Goal: Transaction & Acquisition: Purchase product/service

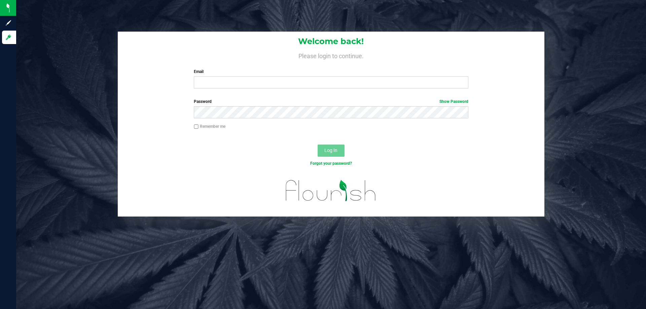
drag, startPoint x: 0, startPoint y: 0, endPoint x: 430, endPoint y: 28, distance: 431.1
click at [430, 28] on div "Welcome back! Please login to continue. Email Required Please format your email…" at bounding box center [331, 154] width 630 height 309
click at [353, 74] on label "Email" at bounding box center [331, 72] width 274 height 6
click at [353, 76] on input "Email" at bounding box center [331, 82] width 274 height 12
click at [353, 81] on input "Email" at bounding box center [331, 82] width 274 height 12
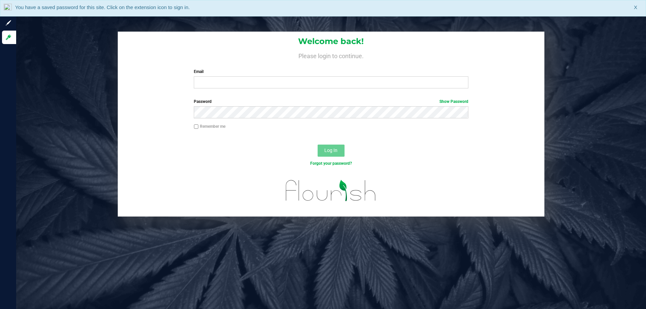
click at [633, 13] on div "You have a saved password for this site. Click on the extension icon to sign in…" at bounding box center [323, 8] width 646 height 16
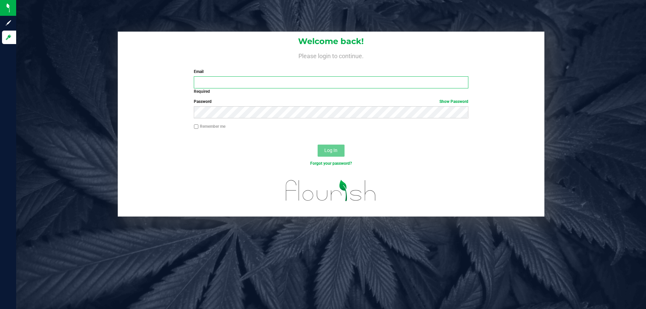
click at [374, 84] on input "Email" at bounding box center [331, 82] width 274 height 12
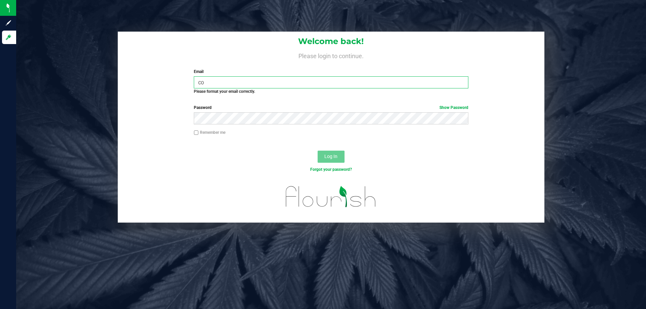
type input "c"
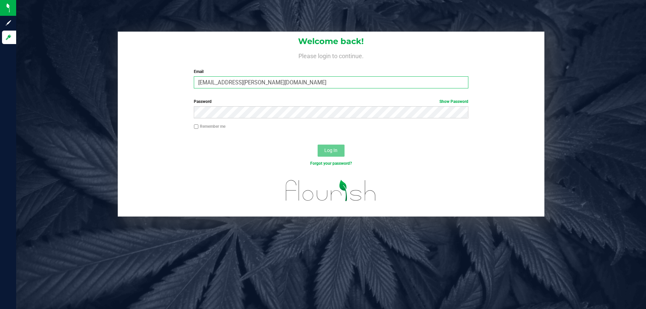
type input "[EMAIL_ADDRESS][PERSON_NAME][DOMAIN_NAME]"
click at [318, 145] on button "Log In" at bounding box center [331, 151] width 27 height 12
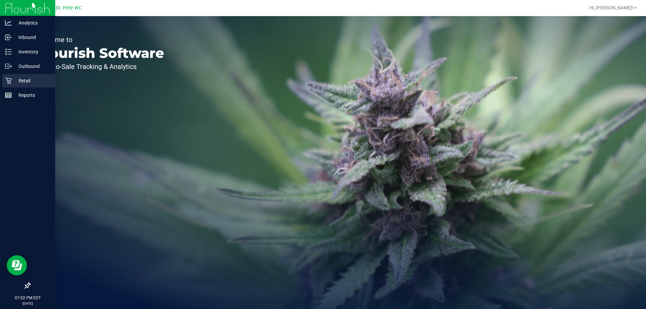
click at [11, 80] on icon at bounding box center [8, 81] width 6 height 6
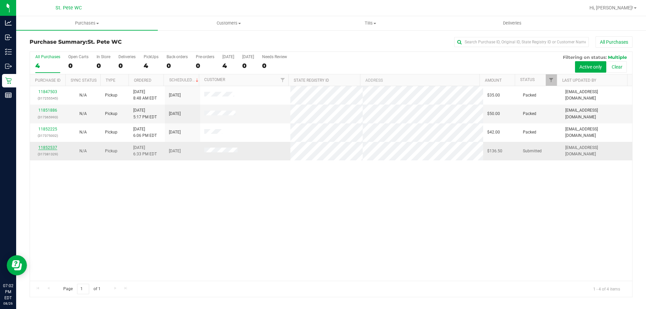
click at [44, 149] on link "11852537" at bounding box center [47, 147] width 19 height 5
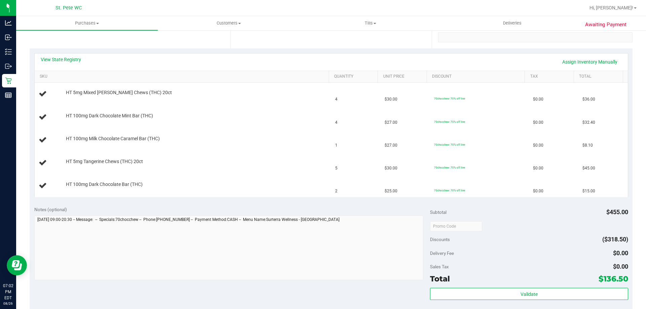
scroll to position [135, 0]
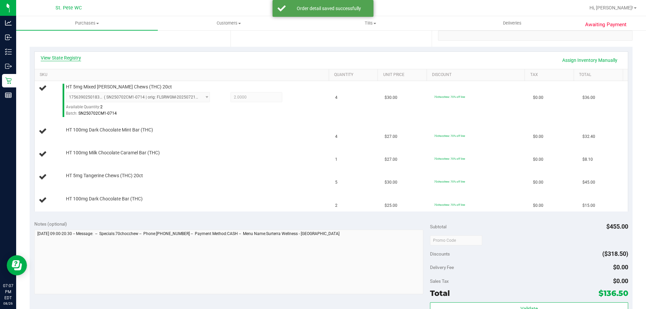
click at [69, 57] on link "View State Registry" at bounding box center [61, 58] width 40 height 7
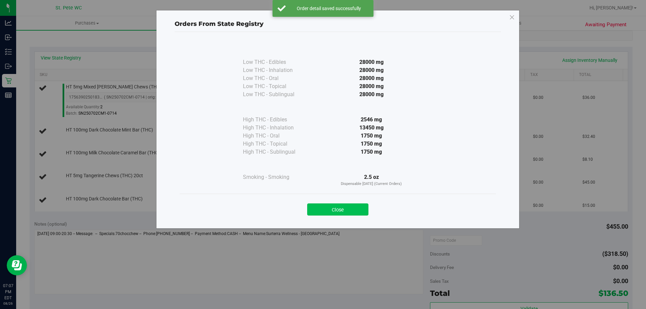
click at [329, 205] on button "Close" at bounding box center [337, 210] width 61 height 12
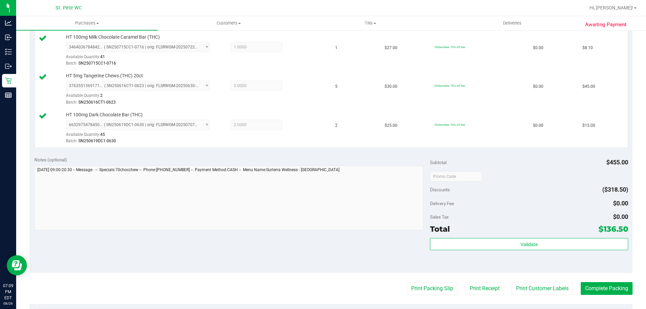
scroll to position [290, 0]
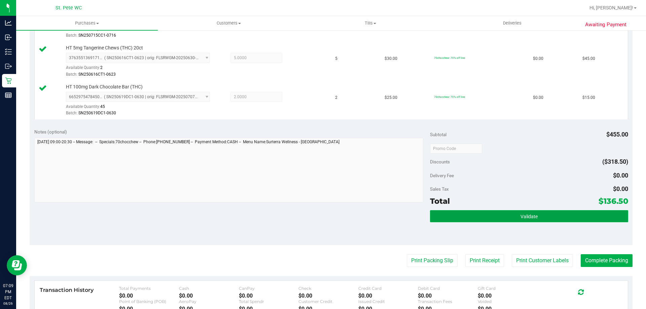
click at [558, 219] on button "Validate" at bounding box center [529, 216] width 198 height 12
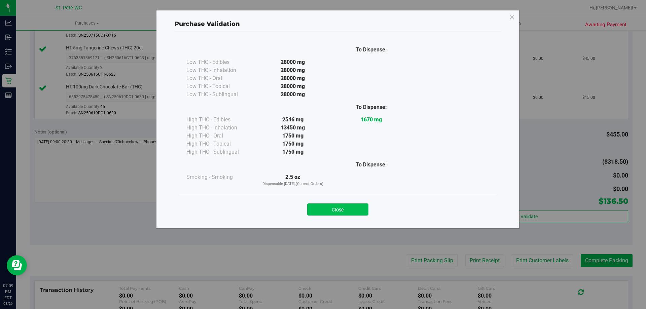
click at [346, 205] on button "Close" at bounding box center [337, 210] width 61 height 12
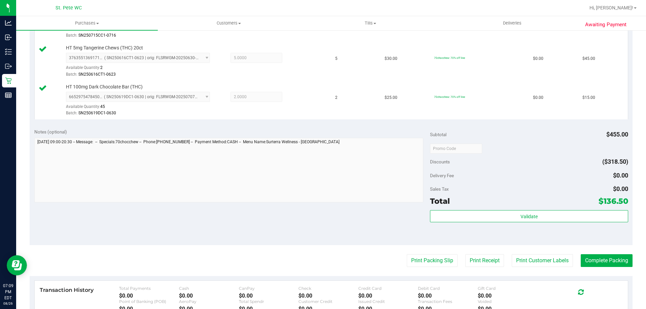
click at [515, 243] on div "Notes (optional) Subtotal $455.00 Discounts ($318.50) Delivery Fee $0.00 Sales …" at bounding box center [331, 184] width 603 height 121
click at [539, 260] on button "Print Customer Labels" at bounding box center [542, 260] width 61 height 13
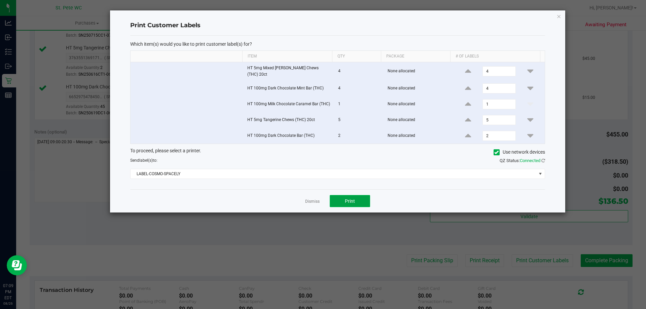
click at [354, 199] on span "Print" at bounding box center [350, 201] width 10 height 5
click at [552, 6] on ngb-modal-window "Print Customer Labels Which item(s) would you like to print customer label(s) f…" at bounding box center [325, 154] width 651 height 309
click at [559, 13] on icon "button" at bounding box center [559, 16] width 5 height 8
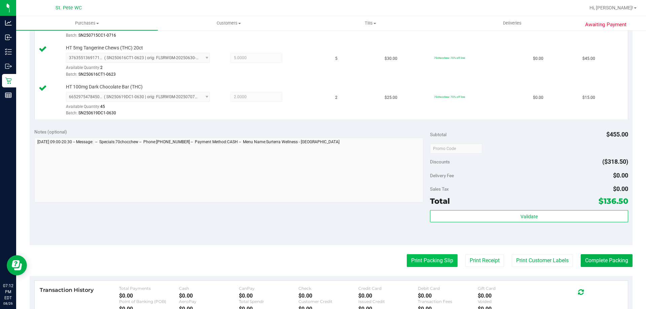
click at [418, 263] on button "Print Packing Slip" at bounding box center [432, 260] width 51 height 13
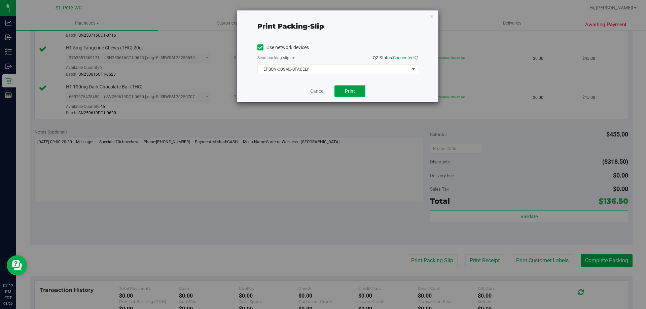
click at [352, 92] on span "Print" at bounding box center [350, 91] width 10 height 5
click at [431, 16] on icon "button" at bounding box center [432, 16] width 5 height 8
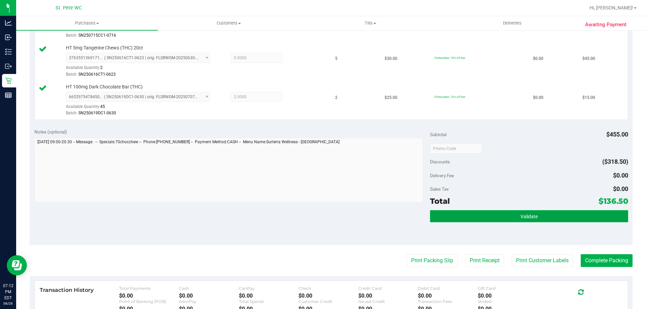
click at [546, 221] on button "Validate" at bounding box center [529, 216] width 198 height 12
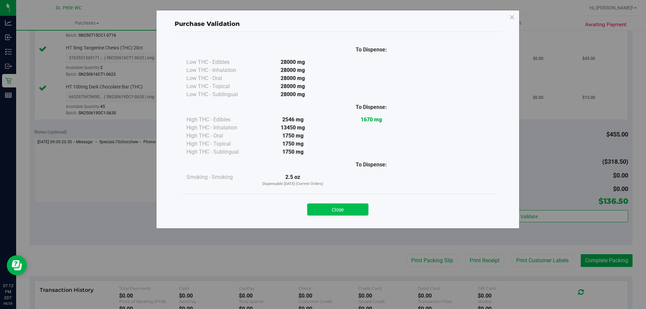
click at [344, 210] on button "Close" at bounding box center [337, 210] width 61 height 12
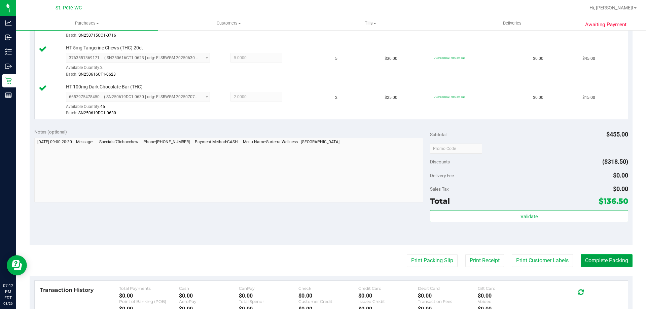
click at [605, 265] on button "Complete Packing" at bounding box center [607, 260] width 52 height 13
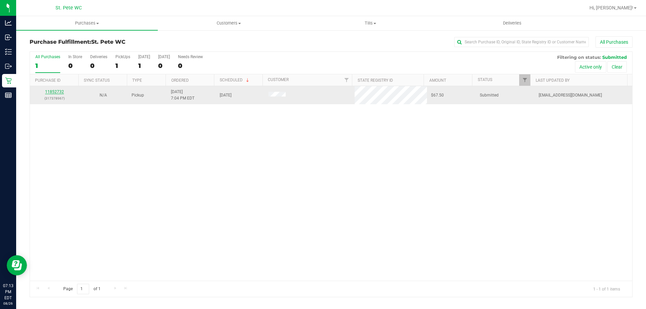
click at [54, 92] on link "11852732" at bounding box center [54, 92] width 19 height 5
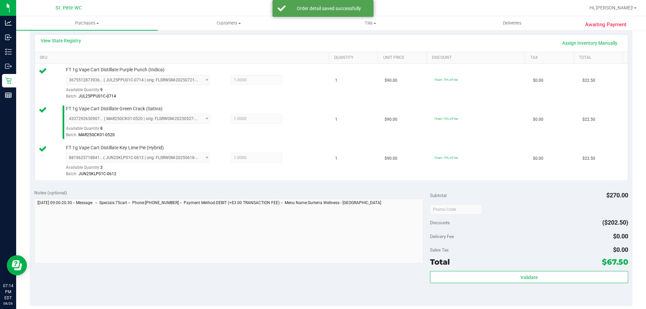
scroll to position [201, 0]
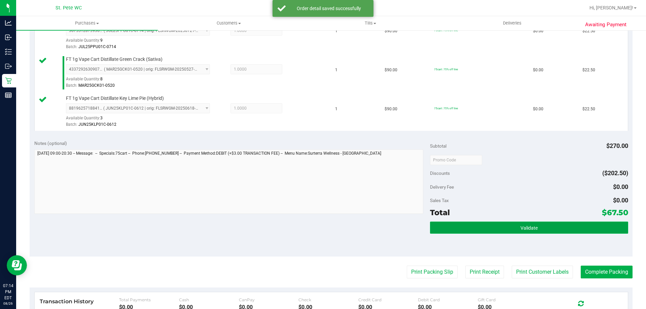
click at [560, 222] on button "Validate" at bounding box center [529, 228] width 198 height 12
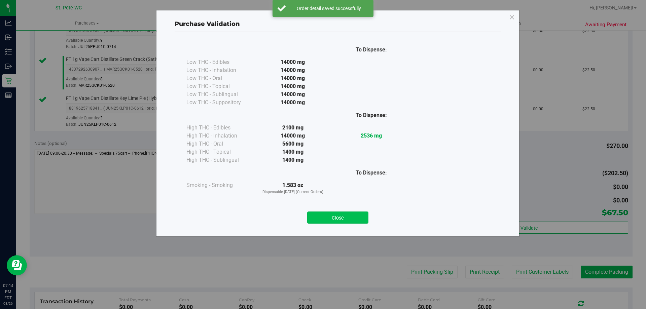
click at [347, 222] on button "Close" at bounding box center [337, 218] width 61 height 12
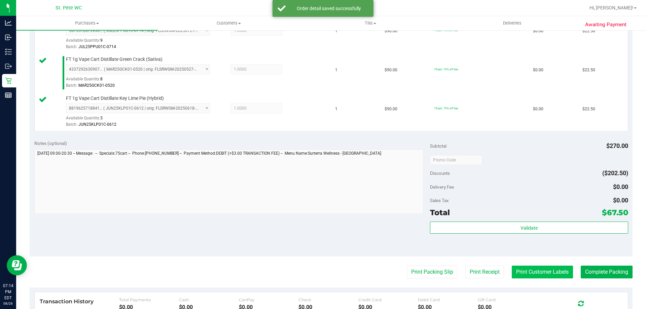
click at [534, 267] on button "Print Customer Labels" at bounding box center [542, 272] width 61 height 13
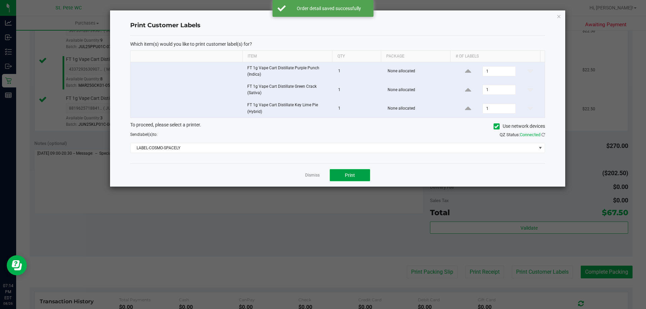
click at [365, 177] on button "Print" at bounding box center [350, 175] width 40 height 12
click at [559, 15] on icon "button" at bounding box center [559, 16] width 5 height 8
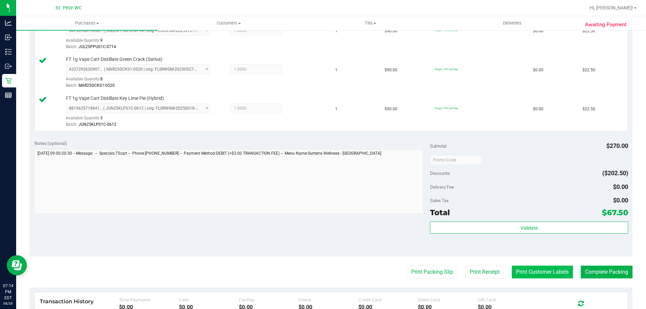
click at [546, 270] on button "Print Customer Labels" at bounding box center [542, 272] width 61 height 13
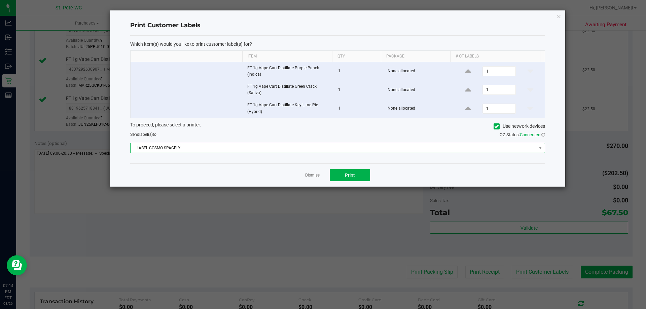
click at [134, 146] on span "LABEL-COSMO-SPACELY" at bounding box center [334, 147] width 406 height 9
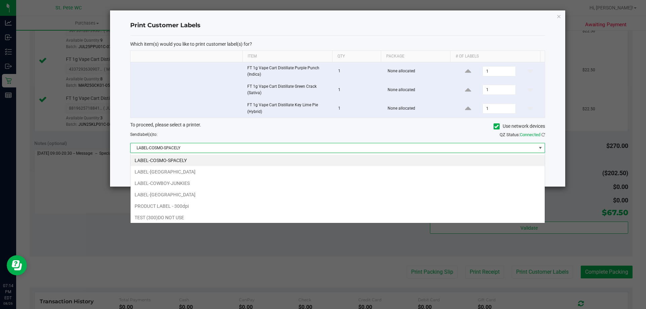
scroll to position [10, 415]
click at [147, 169] on li "LABEL-[GEOGRAPHIC_DATA]" at bounding box center [338, 171] width 414 height 11
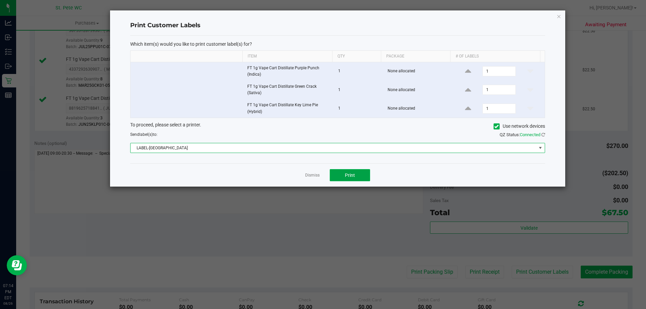
click at [341, 175] on button "Print" at bounding box center [350, 175] width 40 height 12
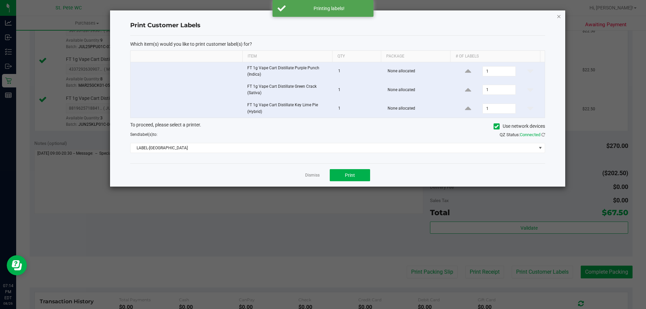
click at [560, 16] on icon "button" at bounding box center [559, 16] width 5 height 8
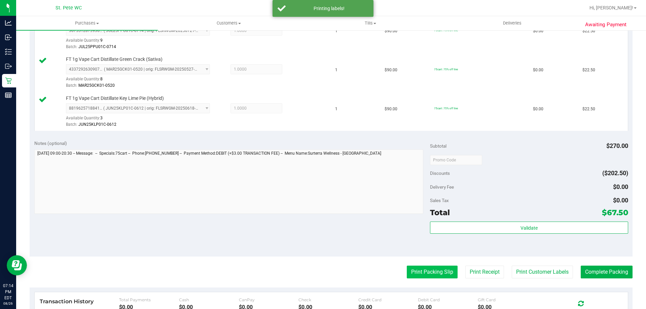
click at [420, 275] on button "Print Packing Slip" at bounding box center [432, 272] width 51 height 13
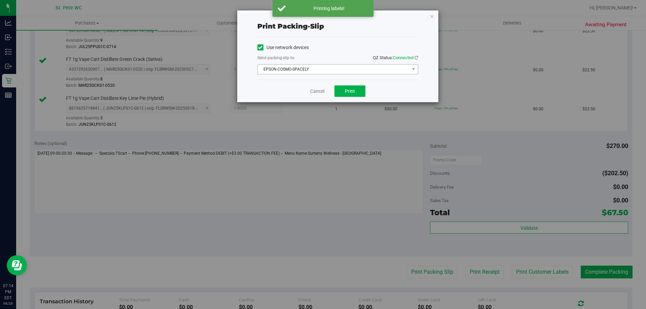
click at [272, 69] on span "EPSON-COSMO-SPACELY" at bounding box center [334, 69] width 152 height 9
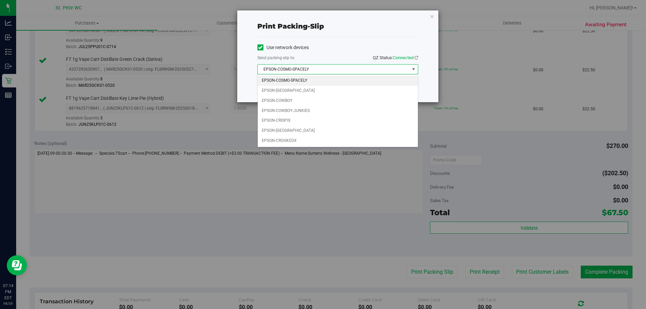
click at [274, 81] on li "EPSON-COSMO-SPACELY" at bounding box center [338, 81] width 160 height 10
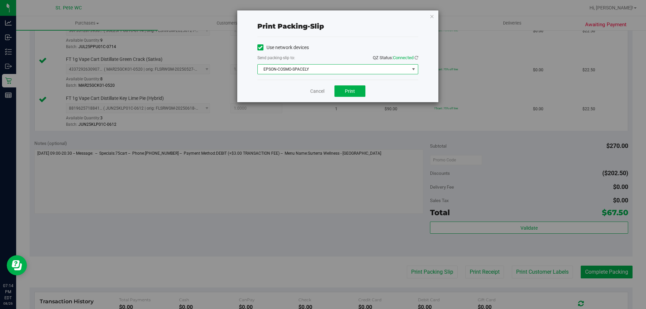
click at [272, 70] on span "EPSON-COSMO-SPACELY" at bounding box center [334, 69] width 152 height 9
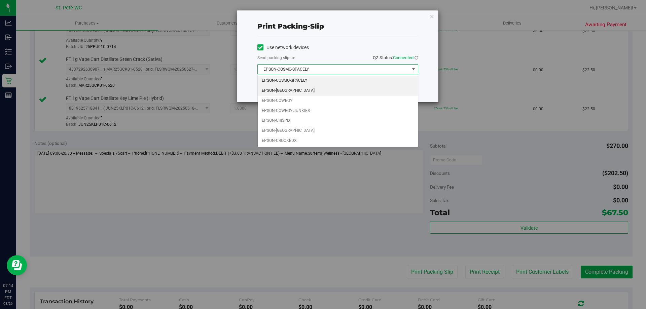
click at [272, 89] on li "EPSON-[GEOGRAPHIC_DATA]" at bounding box center [338, 91] width 160 height 10
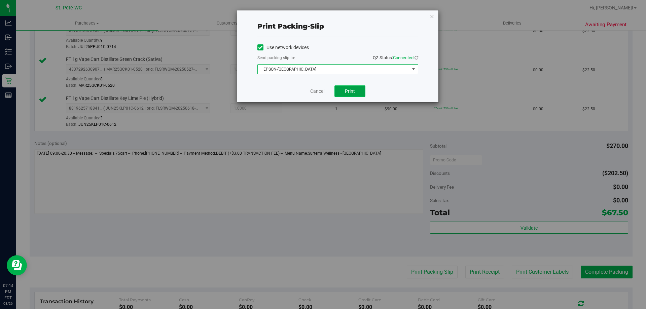
click at [351, 92] on span "Print" at bounding box center [350, 91] width 10 height 5
click at [432, 16] on icon "button" at bounding box center [432, 16] width 5 height 8
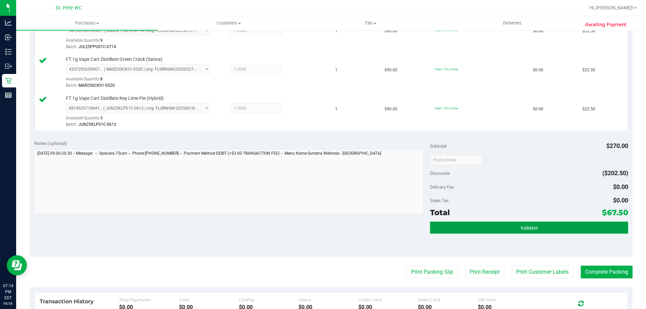
click at [591, 229] on button "Validate" at bounding box center [529, 228] width 198 height 12
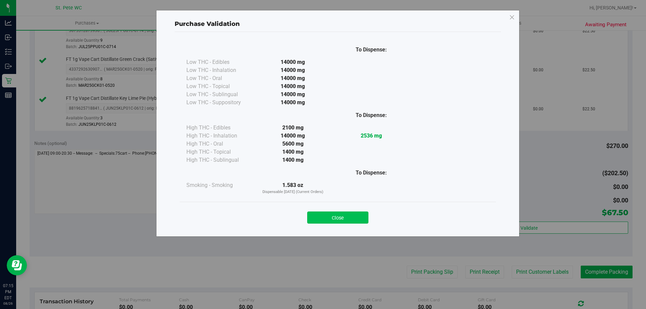
click at [331, 216] on button "Close" at bounding box center [337, 218] width 61 height 12
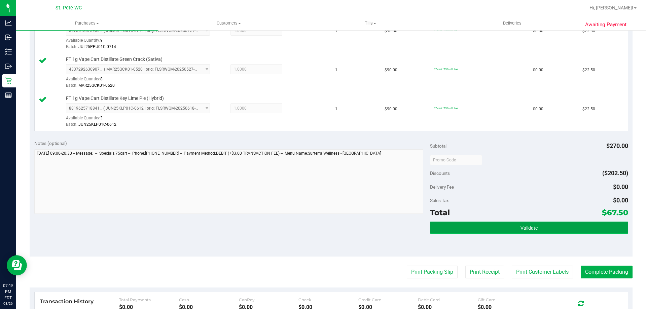
click at [507, 226] on button "Validate" at bounding box center [529, 228] width 198 height 12
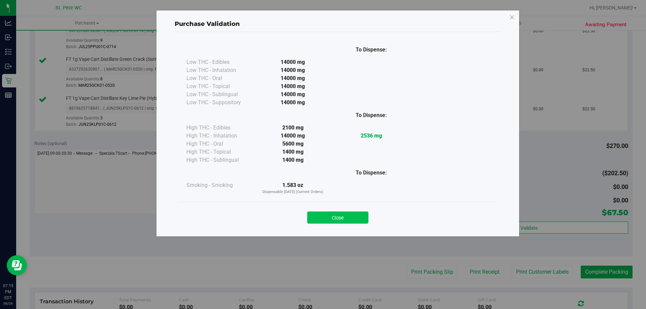
click at [343, 212] on button "Close" at bounding box center [337, 218] width 61 height 12
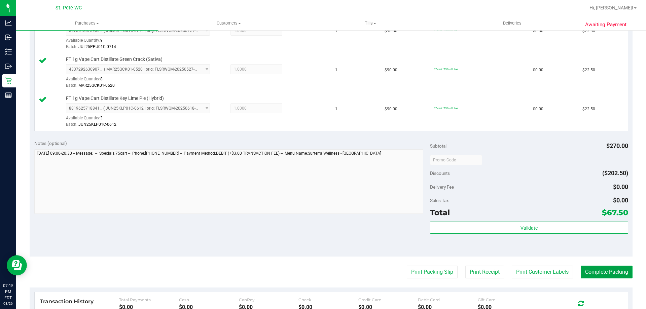
click at [589, 272] on button "Complete Packing" at bounding box center [607, 272] width 52 height 13
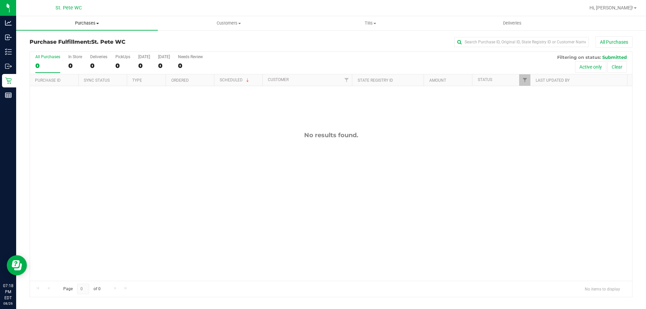
click at [87, 24] on span "Purchases" at bounding box center [87, 23] width 142 height 6
click at [68, 57] on li "All purchases" at bounding box center [87, 57] width 142 height 8
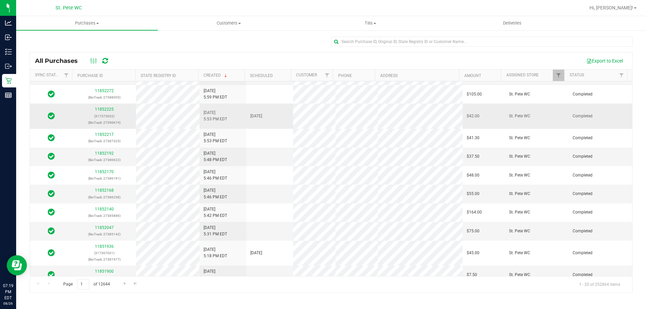
scroll to position [191, 0]
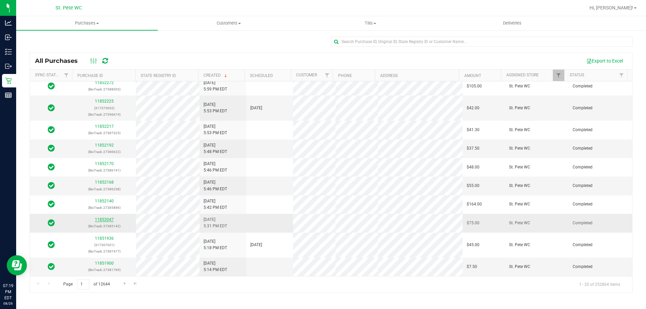
click at [106, 220] on link "11852047" at bounding box center [104, 219] width 19 height 5
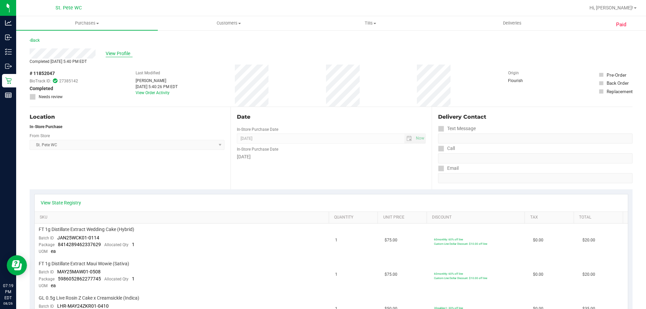
click at [124, 55] on span "View Profile" at bounding box center [119, 53] width 27 height 7
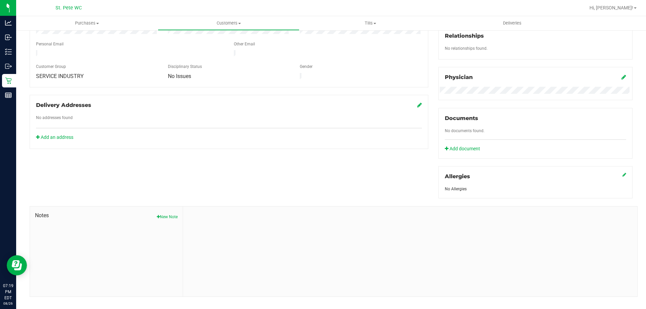
scroll to position [177, 0]
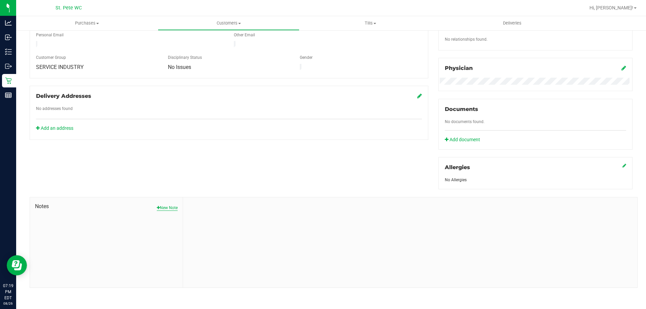
click at [170, 207] on button "New Note" at bounding box center [167, 208] width 21 height 6
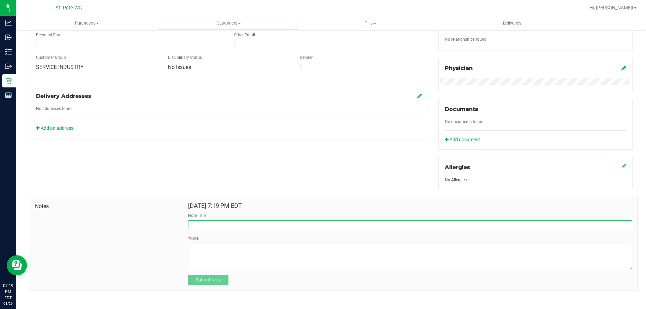
click at [217, 227] on input "Note Title" at bounding box center [410, 225] width 444 height 10
drag, startPoint x: 222, startPoint y: 225, endPoint x: 199, endPoint y: 226, distance: 23.6
click at [199, 226] on input "8/26 Transaction" at bounding box center [410, 225] width 444 height 10
type input "8/26 Custom Discount"
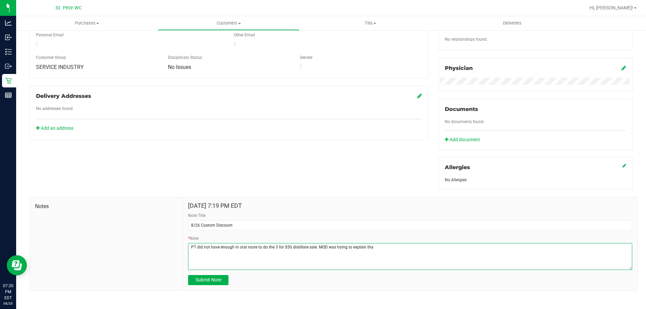
click at [387, 245] on textarea "* Note" at bounding box center [410, 256] width 444 height 27
drag, startPoint x: 387, startPoint y: 245, endPoint x: 318, endPoint y: 248, distance: 69.8
click at [318, 248] on textarea "* Note" at bounding box center [410, 256] width 444 height 27
drag, startPoint x: 420, startPoint y: 247, endPoint x: 315, endPoint y: 245, distance: 104.7
click at [315, 245] on textarea "* Note" at bounding box center [410, 256] width 444 height 27
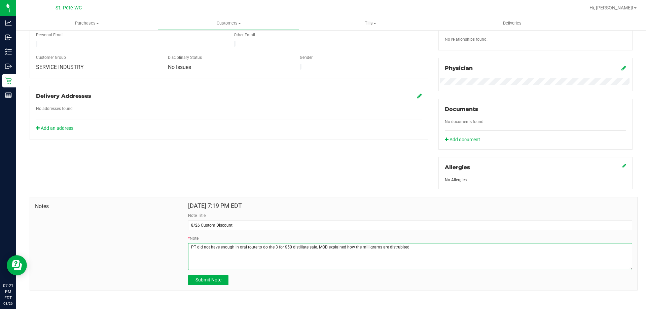
drag, startPoint x: 384, startPoint y: 240, endPoint x: 389, endPoint y: 247, distance: 8.4
click at [343, 246] on textarea "* Note" at bounding box center [410, 256] width 444 height 27
click at [596, 249] on textarea "* Note" at bounding box center [410, 256] width 444 height 27
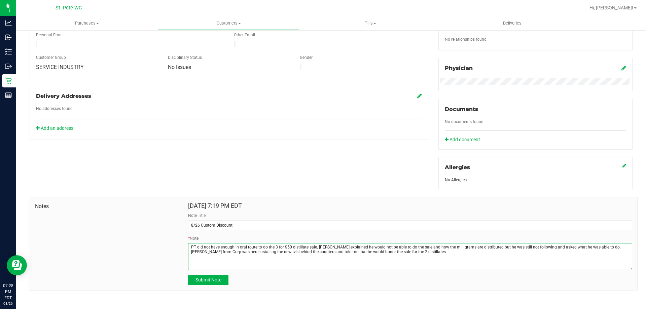
click at [394, 253] on textarea "* Note" at bounding box center [410, 256] width 444 height 27
click at [417, 251] on textarea "* Note" at bounding box center [410, 256] width 444 height 27
click at [311, 255] on textarea "* Note" at bounding box center [410, 256] width 444 height 27
click at [329, 254] on textarea "* Note" at bounding box center [410, 256] width 444 height 27
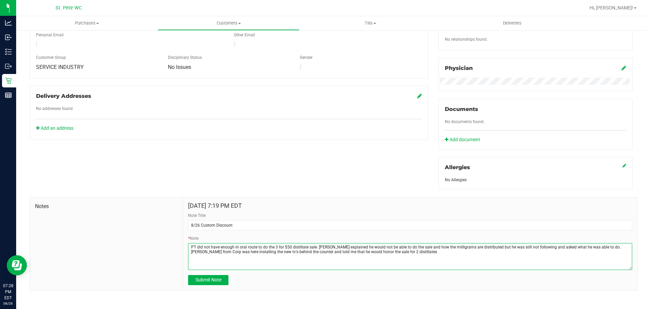
click at [320, 254] on textarea "* Note" at bounding box center [410, 256] width 444 height 27
click at [329, 252] on textarea "* Note" at bounding box center [410, 256] width 444 height 27
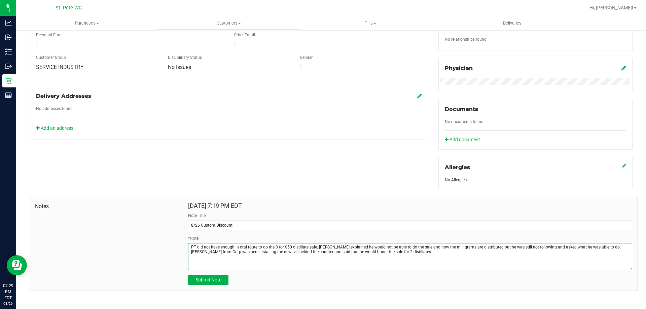
click at [407, 252] on textarea "* Note" at bounding box center [410, 256] width 444 height 27
click at [470, 251] on textarea "* Note" at bounding box center [410, 256] width 444 height 27
type textarea "PT did not have enough in oral route to do the 3 for $50 distillate sale. [PERS…"
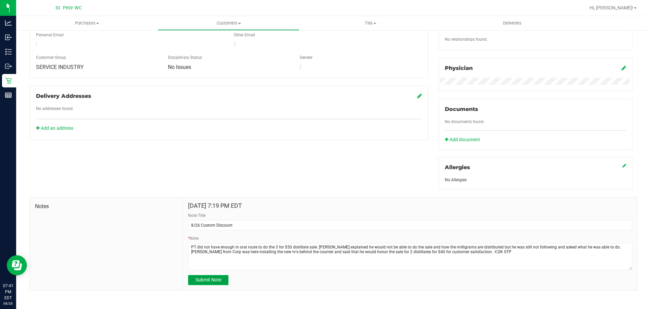
click at [218, 279] on span "Submit Note" at bounding box center [209, 279] width 26 height 5
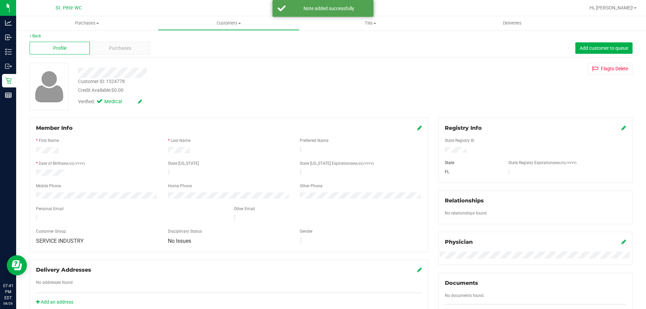
scroll to position [0, 0]
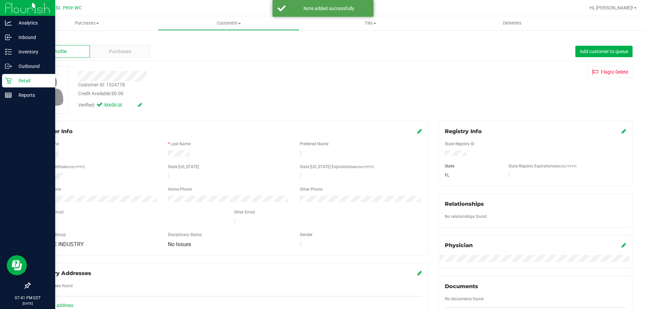
click at [6, 80] on icon at bounding box center [8, 80] width 7 height 7
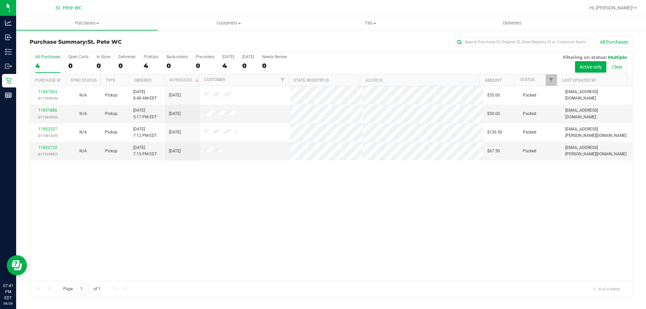
click at [174, 204] on div "11847503 (317255545) N/A Pickup [DATE] 8:48 AM EDT 8/26/2025 $35.00 Packed [EMA…" at bounding box center [331, 183] width 602 height 195
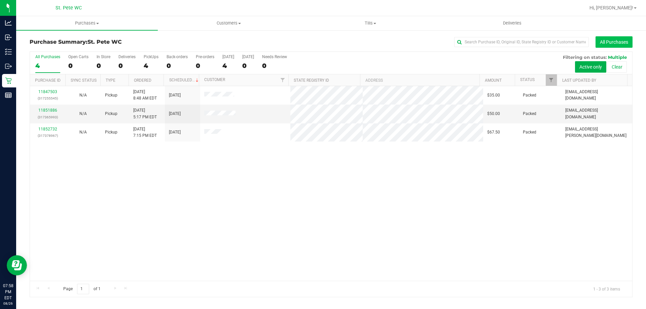
click at [623, 41] on button "All Purchases" at bounding box center [614, 41] width 37 height 11
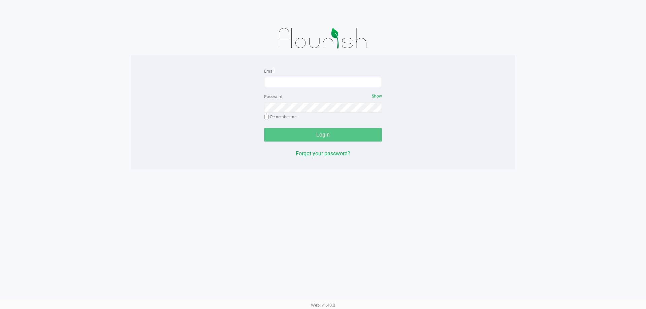
drag, startPoint x: 0, startPoint y: 0, endPoint x: 443, endPoint y: 56, distance: 446.8
click at [496, 47] on div at bounding box center [323, 39] width 384 height 34
click at [348, 82] on input "Email" at bounding box center [323, 82] width 118 height 10
type input "[EMAIL_ADDRESS][PERSON_NAME][DOMAIN_NAME]"
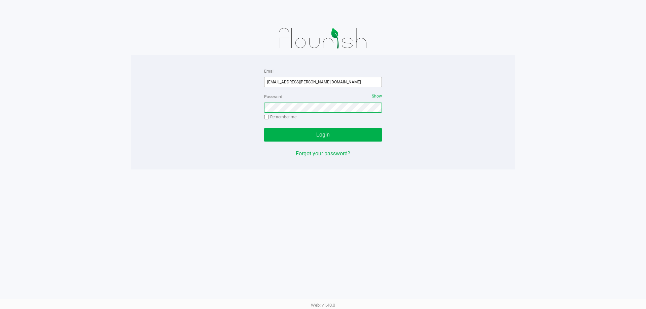
click at [264, 128] on button "Login" at bounding box center [323, 134] width 118 height 13
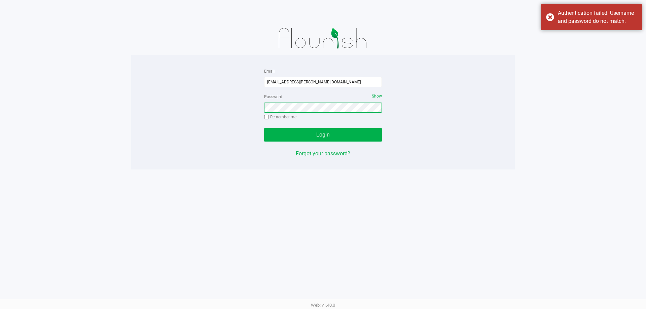
click at [264, 128] on button "Login" at bounding box center [323, 134] width 118 height 13
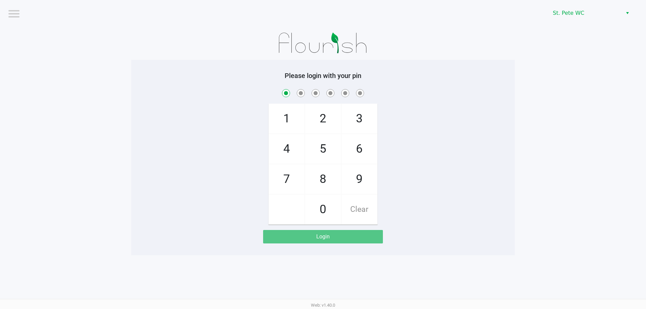
checkbox input "true"
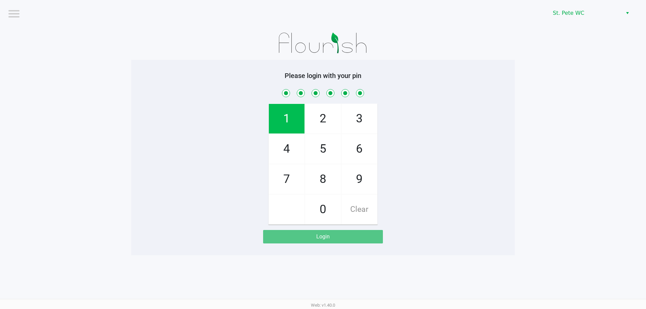
checkbox input "true"
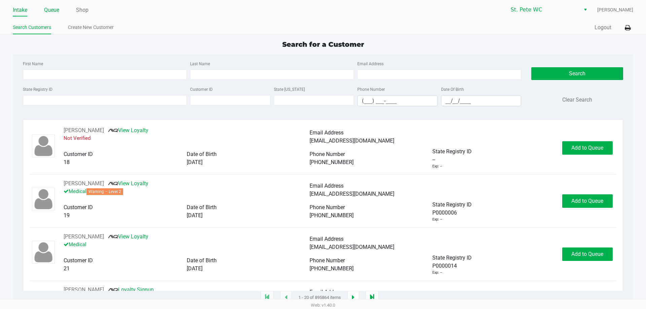
click at [54, 13] on link "Queue" at bounding box center [51, 9] width 15 height 9
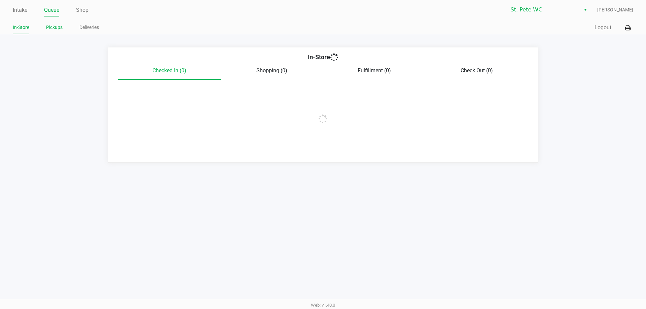
click at [54, 26] on link "Pickups" at bounding box center [54, 27] width 16 height 8
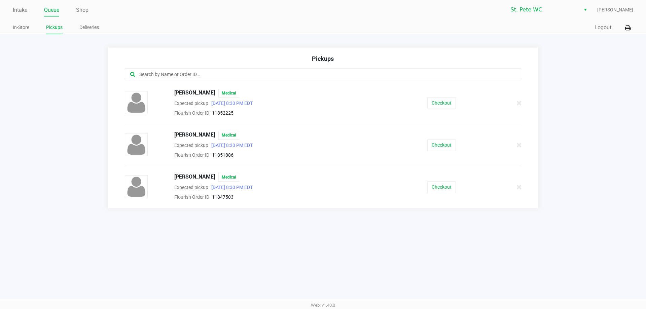
click at [441, 109] on div "CJ James Medical Expected pickup Aug 26, 2025 8:30 PM EDT Flourish Order ID 118…" at bounding box center [323, 103] width 407 height 28
click at [442, 104] on button "Checkout" at bounding box center [441, 103] width 29 height 12
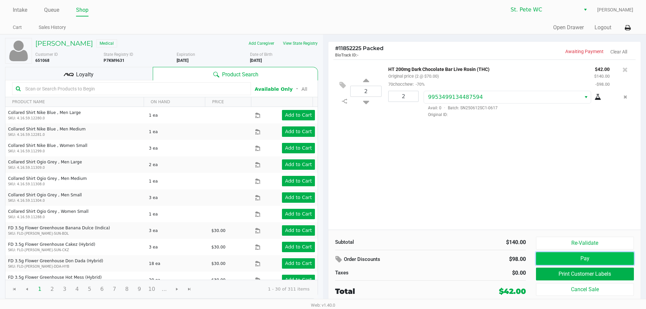
click at [571, 254] on button "Pay" at bounding box center [585, 258] width 98 height 13
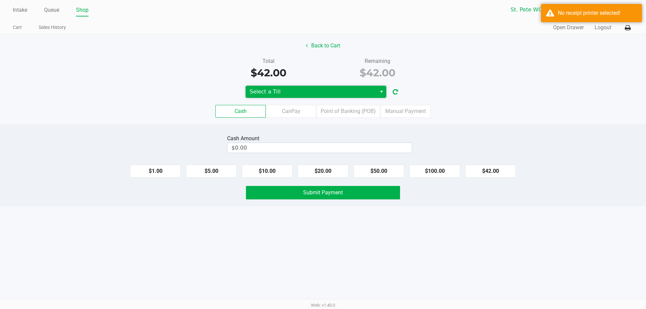
click at [375, 89] on span "Select a Till" at bounding box center [311, 92] width 131 height 12
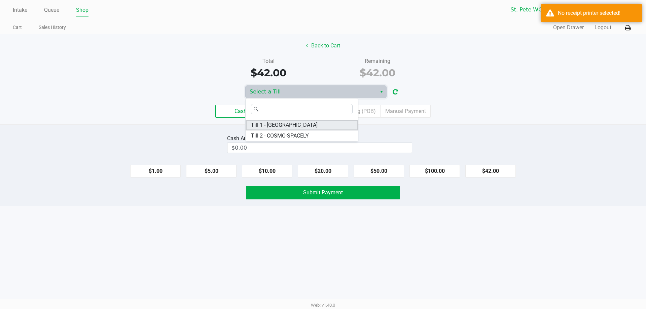
click at [331, 126] on li "Till 1 - COSTA-RICA" at bounding box center [302, 125] width 112 height 11
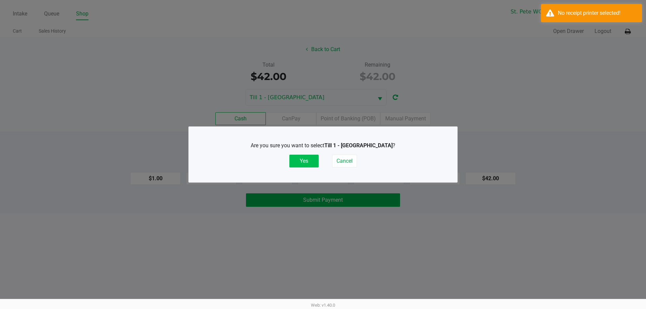
click at [307, 160] on button "Yes" at bounding box center [303, 161] width 29 height 13
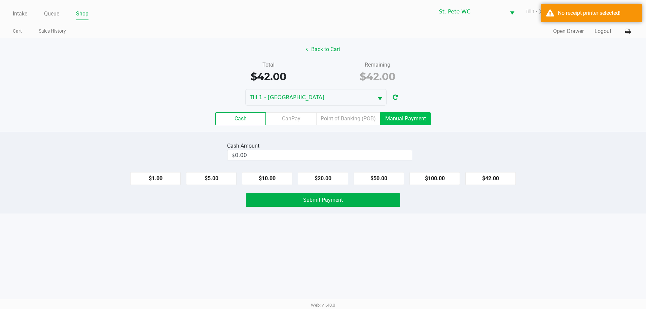
click at [413, 116] on label "Manual Payment" at bounding box center [405, 118] width 50 height 13
click at [0, 0] on 8 "Manual Payment" at bounding box center [0, 0] width 0 height 0
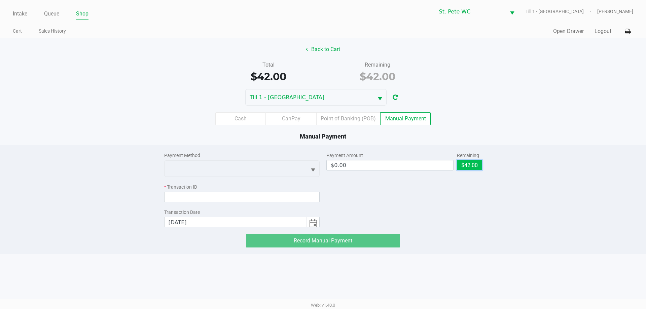
click at [464, 168] on button "$42.00" at bounding box center [469, 165] width 25 height 10
type input "$42.00"
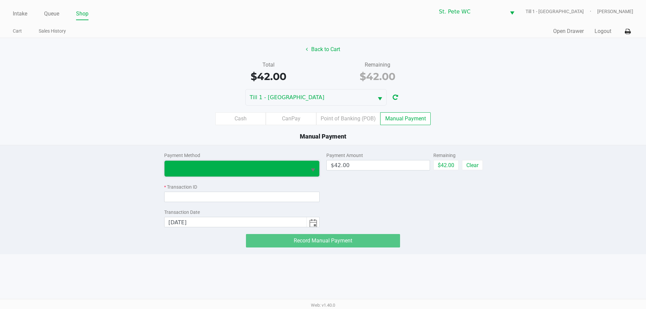
click at [276, 174] on span at bounding box center [236, 169] width 142 height 16
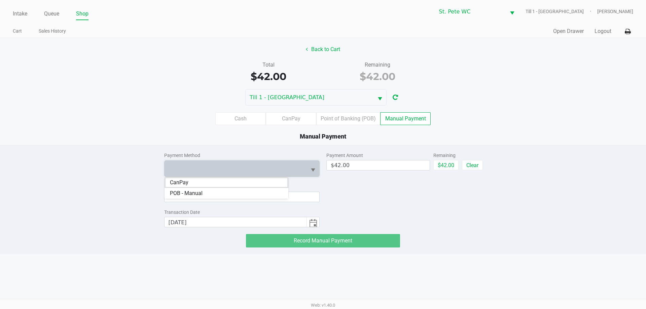
click at [244, 183] on li "CanPay" at bounding box center [227, 182] width 124 height 11
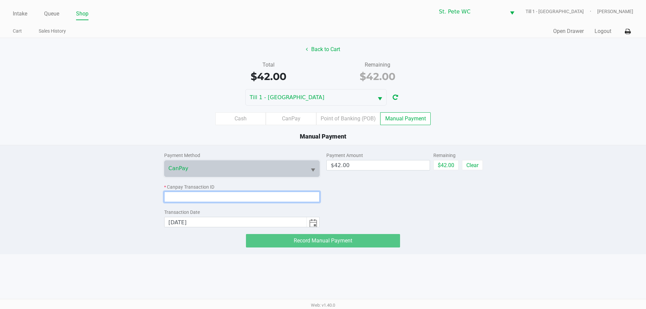
click at [244, 194] on input at bounding box center [242, 197] width 156 height 10
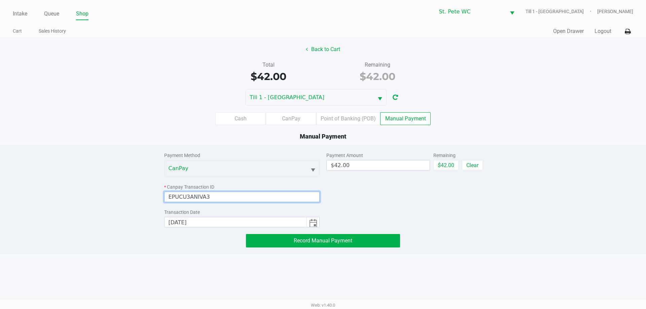
type input "EPUCU3ANIVA3"
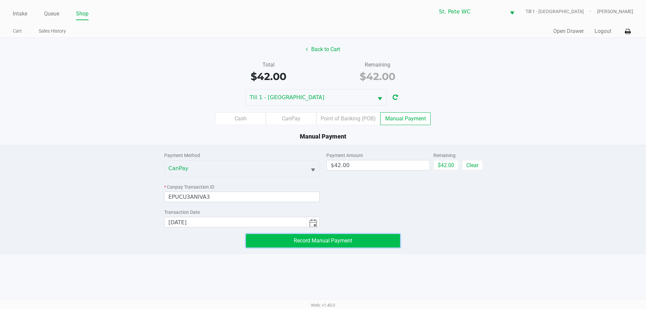
click at [356, 237] on button "Record Manual Payment" at bounding box center [323, 240] width 154 height 13
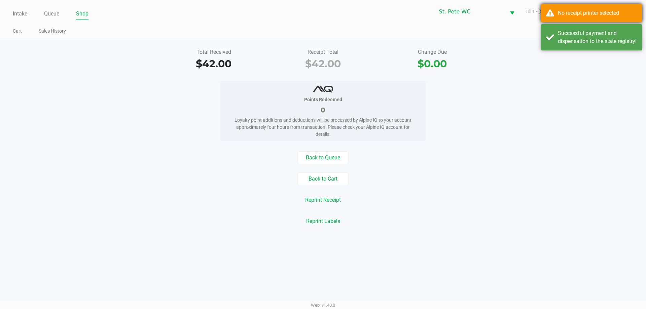
click at [555, 20] on div "No receipt printer selected" at bounding box center [591, 13] width 101 height 18
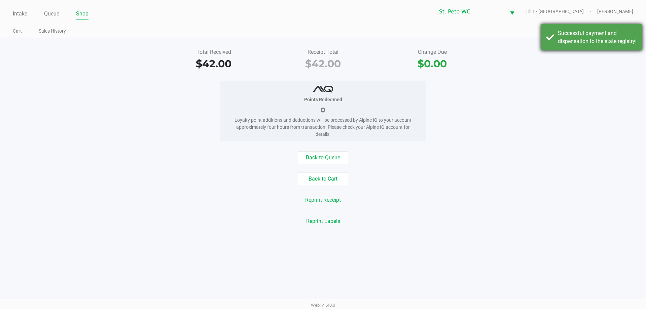
click at [553, 45] on div "Successful payment and dispensation to the state registry!" at bounding box center [591, 37] width 101 height 26
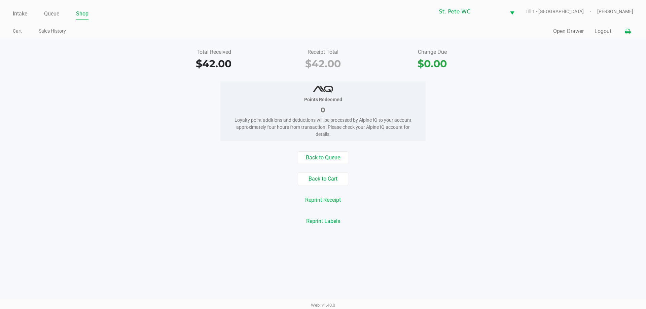
click at [627, 33] on icon at bounding box center [628, 31] width 6 height 5
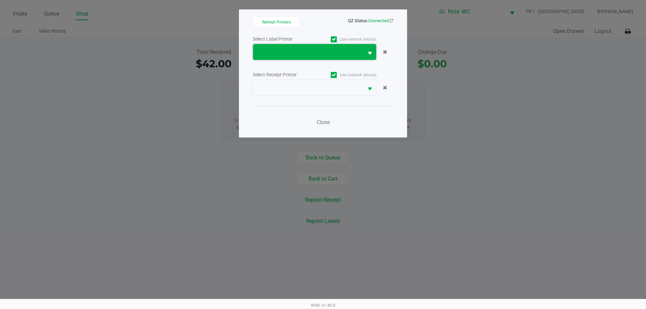
click at [261, 52] on span at bounding box center [308, 52] width 102 height 8
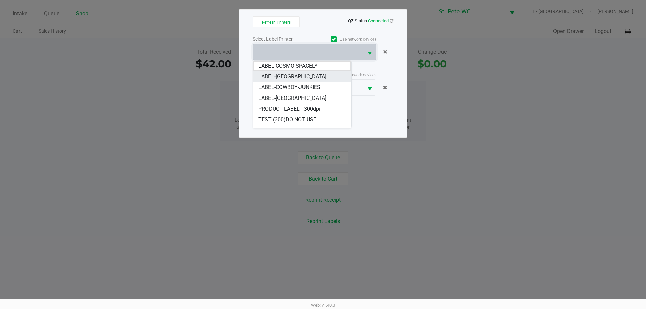
click at [277, 74] on span "LABEL-[GEOGRAPHIC_DATA]" at bounding box center [293, 77] width 68 height 8
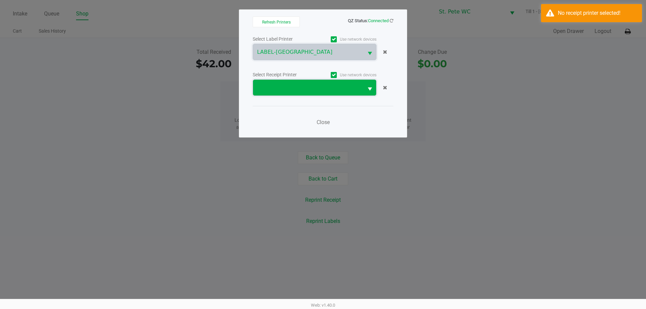
click at [299, 88] on span at bounding box center [308, 88] width 102 height 8
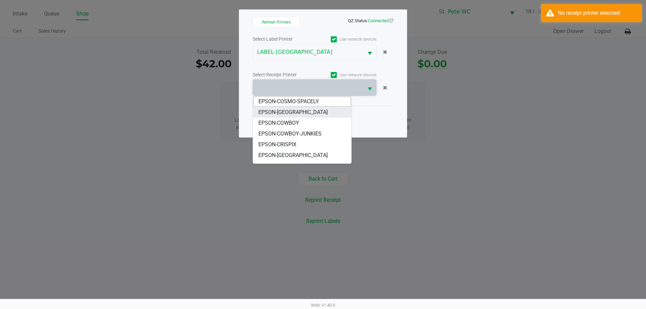
click at [289, 111] on span "EPSON-[GEOGRAPHIC_DATA]" at bounding box center [293, 112] width 69 height 8
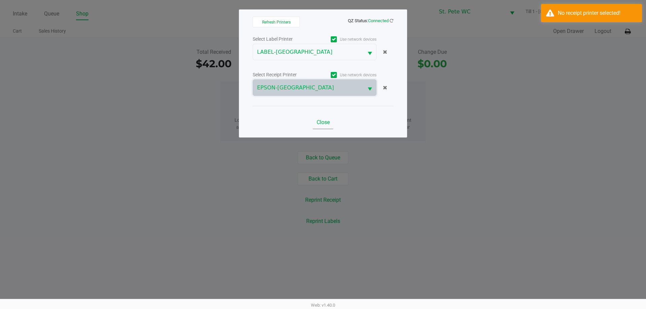
click at [323, 118] on button "Close" at bounding box center [323, 122] width 20 height 13
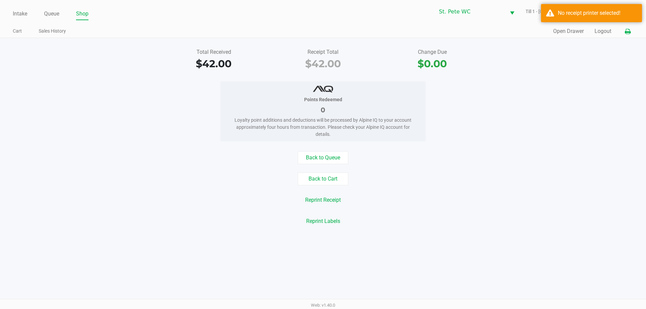
click at [628, 32] on icon at bounding box center [628, 31] width 6 height 5
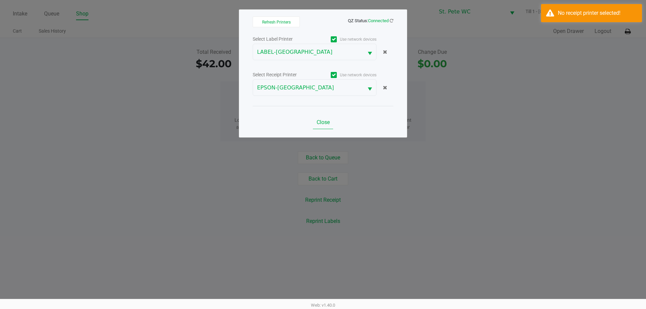
click at [329, 122] on span "Close" at bounding box center [323, 122] width 13 height 6
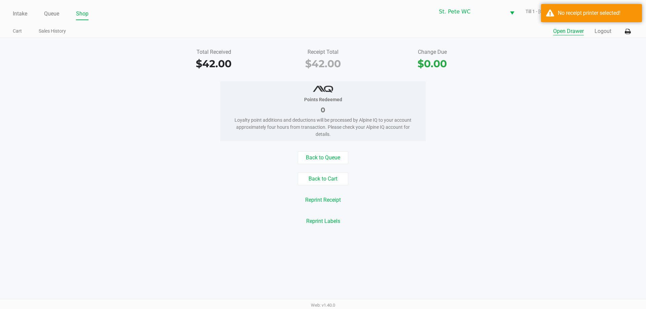
click at [570, 33] on button "Open Drawer" at bounding box center [568, 31] width 31 height 8
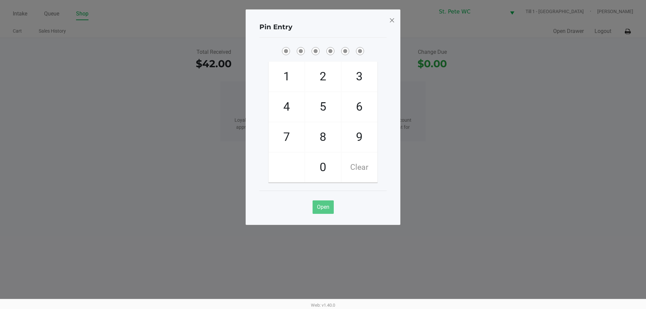
click at [395, 20] on span at bounding box center [392, 20] width 6 height 11
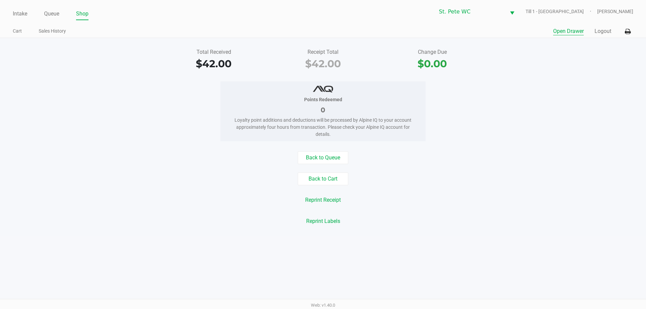
click at [316, 199] on button "Reprint Receipt" at bounding box center [323, 200] width 44 height 13
click at [600, 28] on button "Logout" at bounding box center [603, 31] width 17 height 8
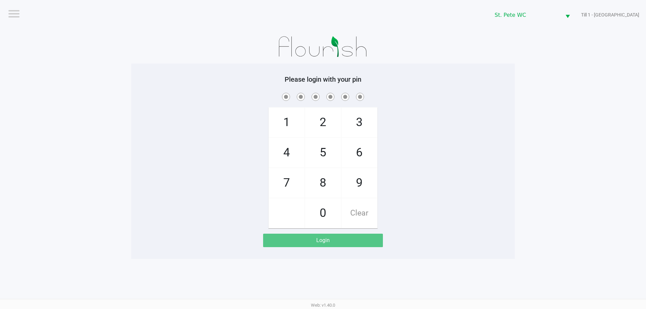
click at [89, 85] on app-pos-login-wrapper "Logout St. Pete WC Till 1 - COSTA-RICA Please login with your pin 1 4 7 2 5 8 0…" at bounding box center [323, 129] width 646 height 259
checkbox input "true"
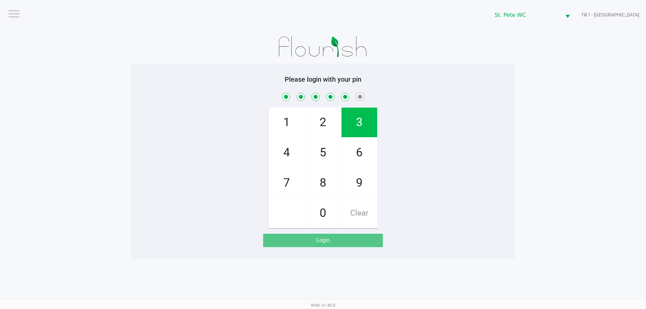
checkbox input "true"
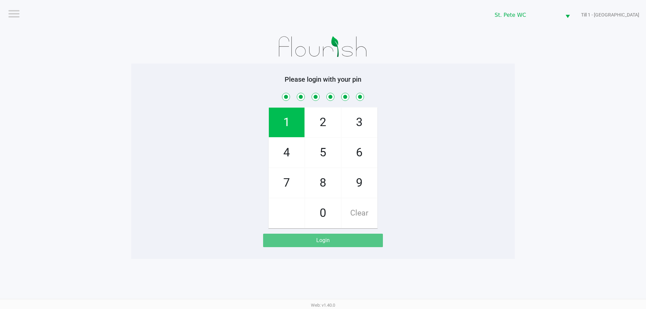
checkbox input "true"
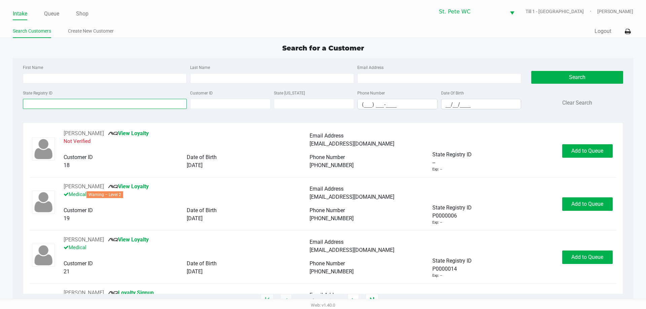
click at [79, 105] on input "State Registry ID" at bounding box center [105, 104] width 164 height 10
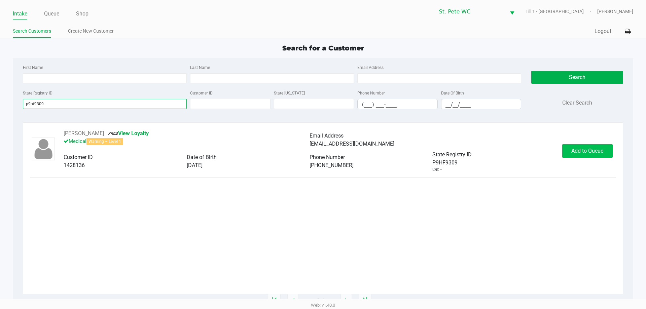
type input "p9hf9309"
click at [577, 149] on span "Add to Queue" at bounding box center [588, 151] width 32 height 6
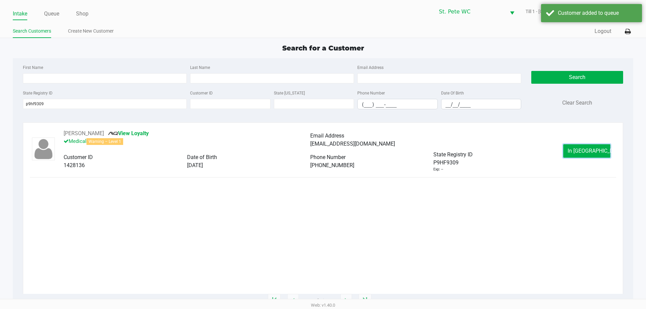
click at [577, 149] on span "In Queue" at bounding box center [596, 151] width 57 height 6
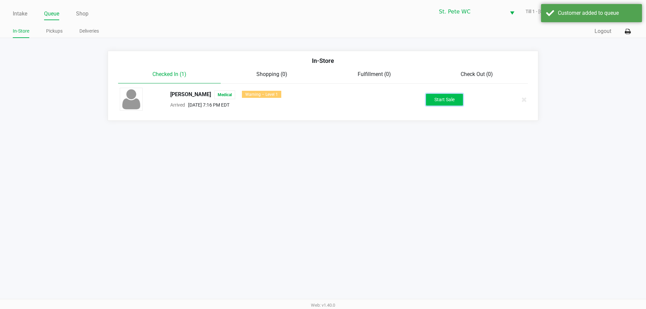
click at [460, 102] on button "Start Sale" at bounding box center [444, 100] width 37 height 12
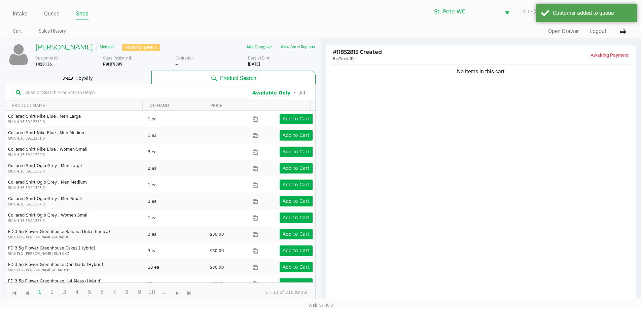
click at [310, 48] on button "View State Registry" at bounding box center [295, 47] width 39 height 11
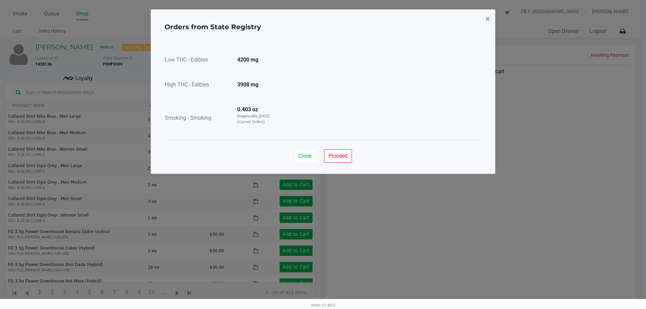
click at [488, 22] on span "×" at bounding box center [488, 18] width 4 height 9
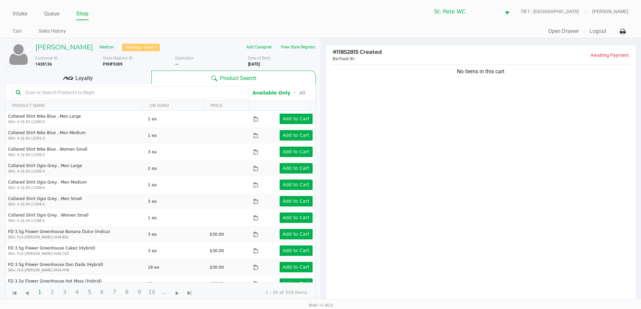
click at [458, 147] on div "Close Proceed" at bounding box center [320, 136] width 317 height 27
click at [81, 82] on div "Loyalty" at bounding box center [78, 77] width 146 height 13
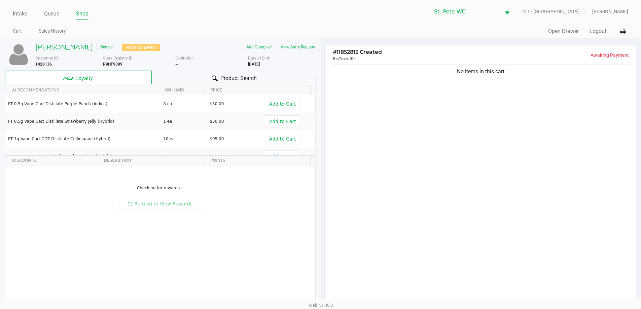
click at [364, 163] on div "No items in this cart" at bounding box center [481, 185] width 310 height 244
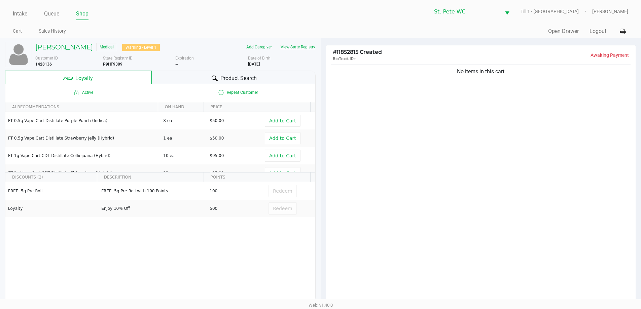
click at [306, 42] on button "View State Registry" at bounding box center [295, 47] width 39 height 11
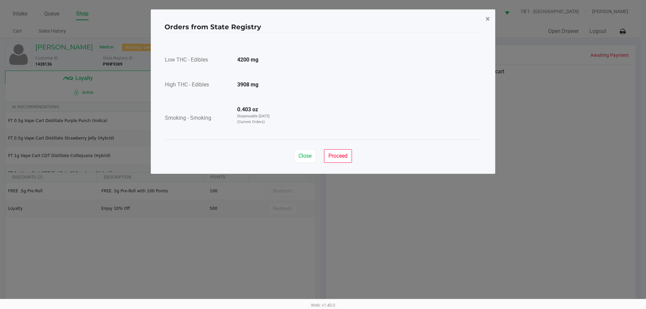
click at [493, 15] on button "×" at bounding box center [487, 18] width 15 height 19
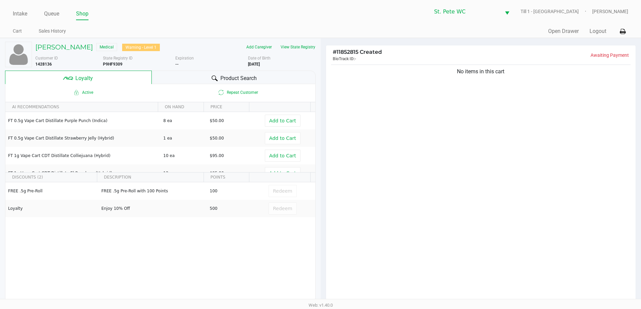
click at [509, 99] on ngb-modal-window "Orders from State Registry × Low THC - Edibles 4200 mg High THC - Edibles 3908 …" at bounding box center [320, 154] width 641 height 309
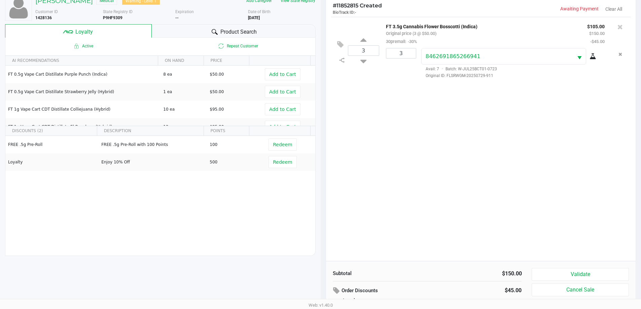
scroll to position [81, 0]
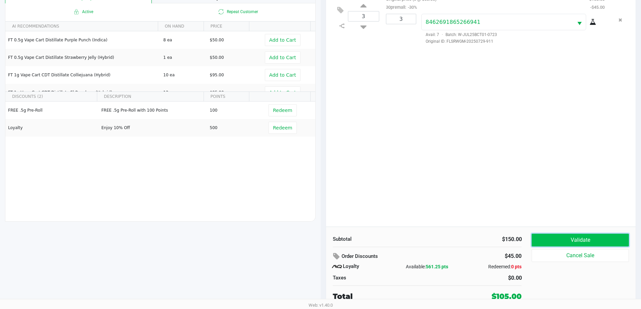
click at [575, 238] on button "Validate" at bounding box center [580, 240] width 97 height 13
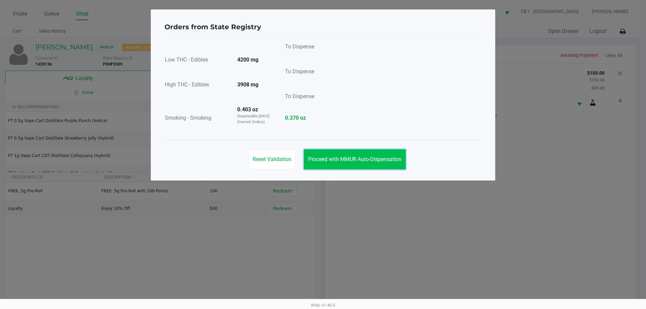
click at [357, 155] on button "Proceed with MMUR Auto-Dispensation" at bounding box center [355, 159] width 102 height 20
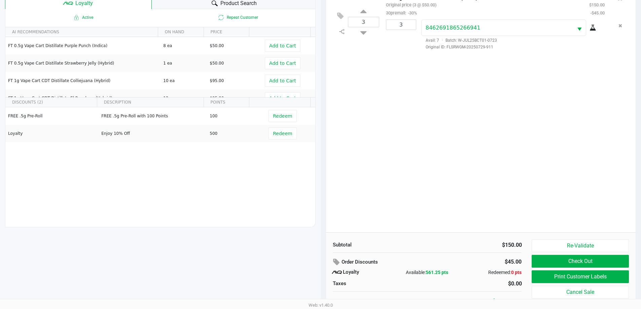
scroll to position [81, 0]
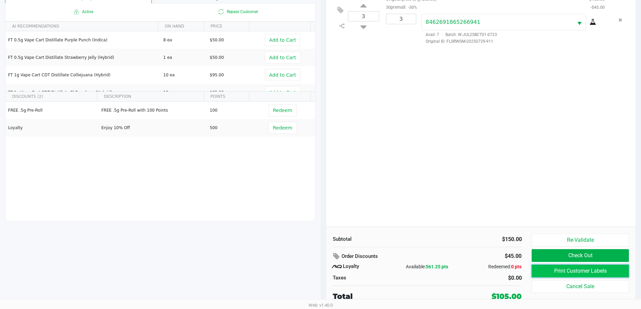
click at [552, 270] on button "Print Customer Labels" at bounding box center [580, 271] width 97 height 13
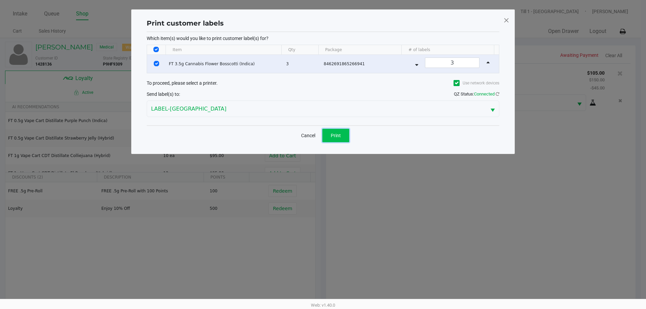
click at [341, 135] on span "Print" at bounding box center [336, 135] width 10 height 5
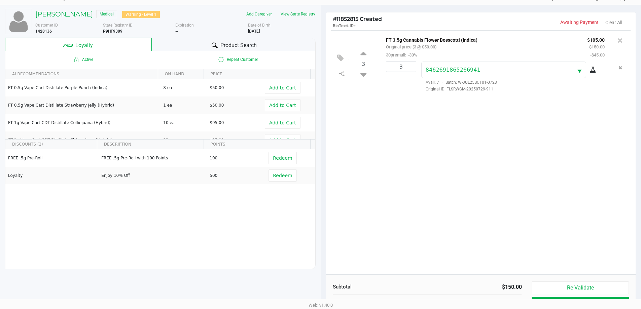
scroll to position [81, 0]
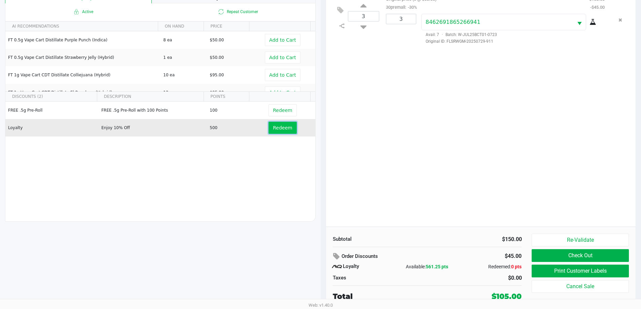
click at [277, 133] on button "Redeem" at bounding box center [283, 128] width 28 height 12
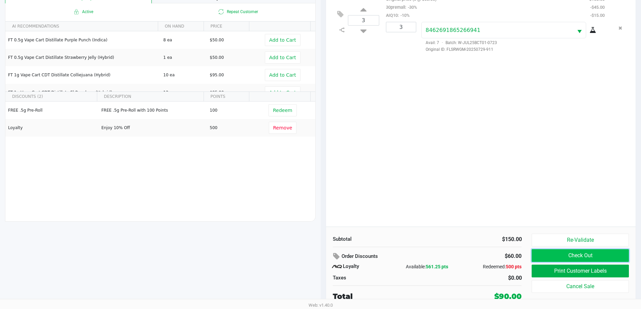
click at [604, 253] on button "Check Out" at bounding box center [580, 255] width 97 height 13
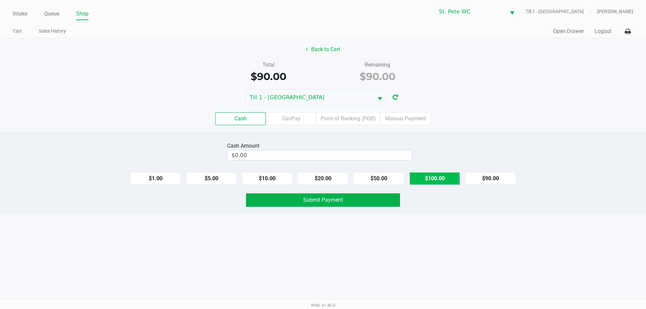
click at [432, 177] on button "$100.00" at bounding box center [435, 178] width 50 height 13
type input "$100.00"
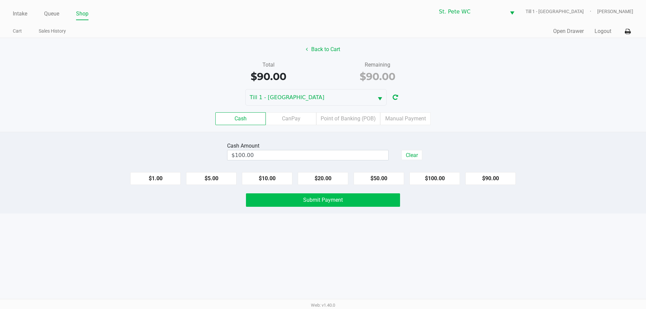
click at [376, 205] on button "Submit Payment" at bounding box center [323, 200] width 154 height 13
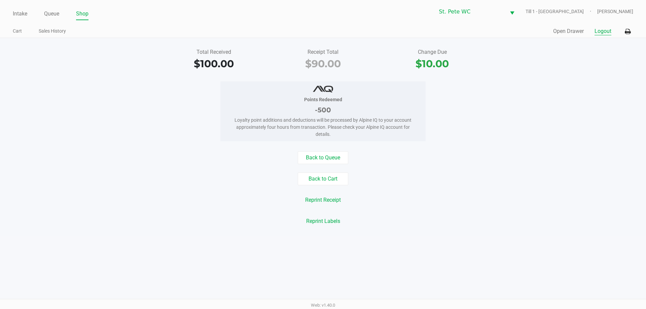
click at [596, 28] on button "Logout" at bounding box center [603, 31] width 17 height 8
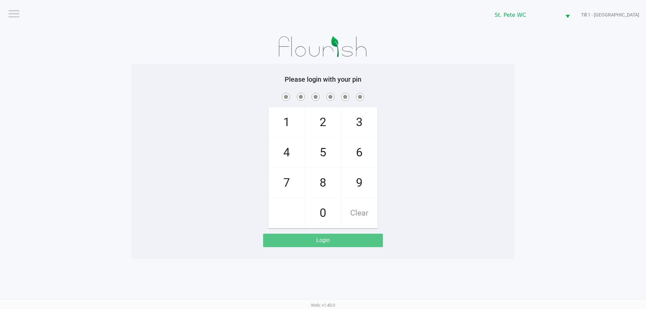
click at [161, 72] on div "Please login with your pin 1 4 7 2 5 8 0 3 6 9 Clear Login" at bounding box center [323, 162] width 384 height 196
checkbox input "true"
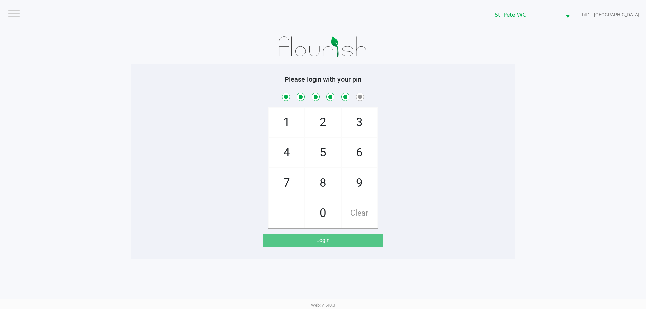
checkbox input "true"
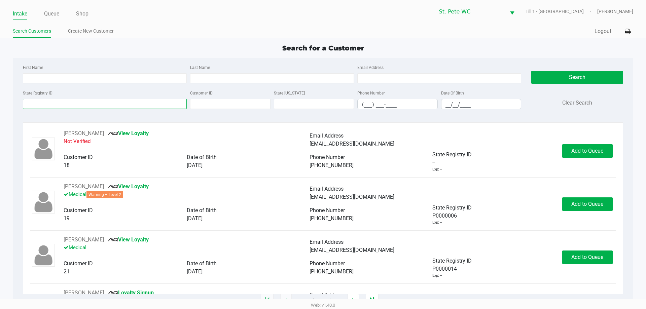
click at [91, 105] on input "State Registry ID" at bounding box center [105, 104] width 164 height 10
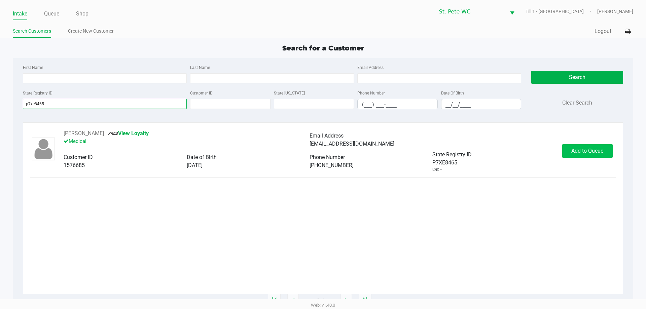
type input "p7xe8465"
click at [579, 152] on span "Add to Queue" at bounding box center [588, 151] width 32 height 6
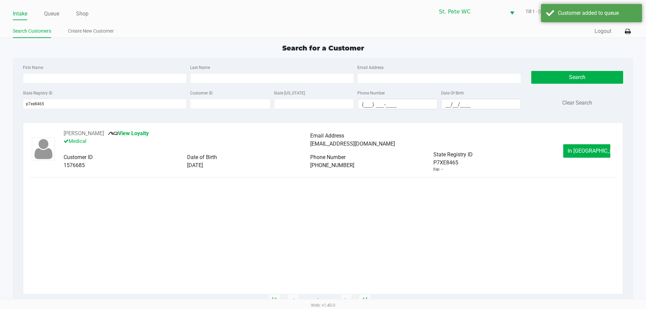
click at [579, 152] on span "In Queue" at bounding box center [596, 151] width 57 height 6
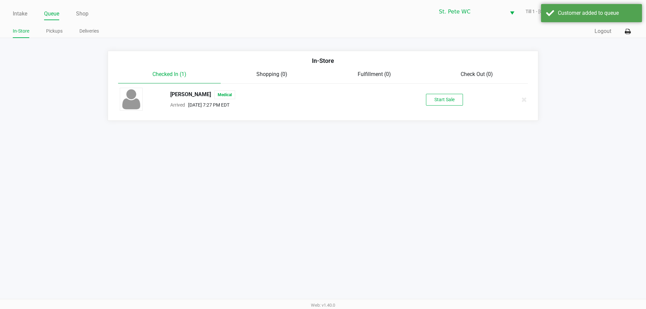
click at [439, 106] on div "ASHLEY DECKER Medical Arrived Aug 26, 2025 7:27 PM EDT Start Sale" at bounding box center [323, 100] width 417 height 24
click at [436, 100] on button "Start Sale" at bounding box center [444, 100] width 37 height 12
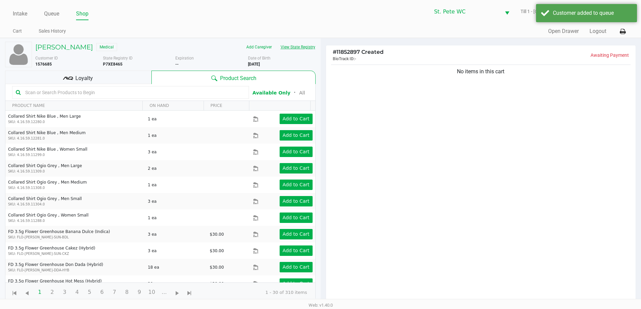
click at [313, 47] on button "View State Registry" at bounding box center [295, 47] width 39 height 11
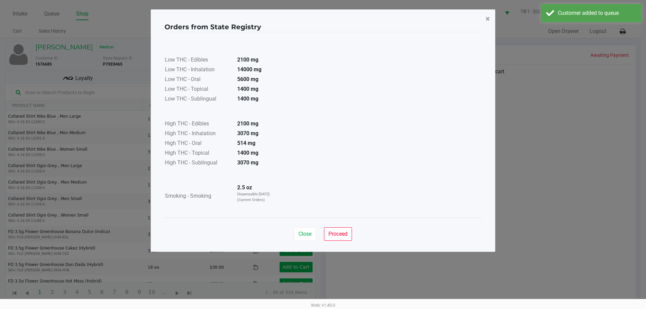
click at [485, 24] on button "×" at bounding box center [487, 18] width 15 height 19
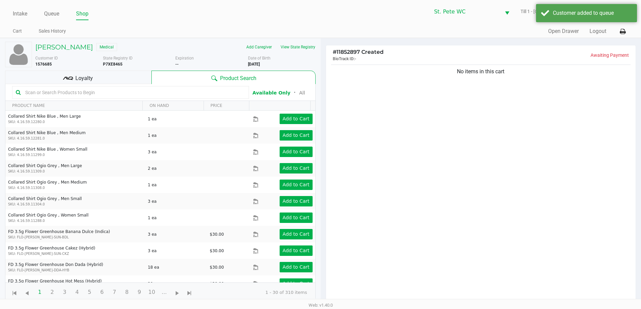
click at [489, 73] on div "Orders from State Registry × Low THC - Edibles 2100 mg Low THC - Inhalation 140…" at bounding box center [320, 114] width 345 height 243
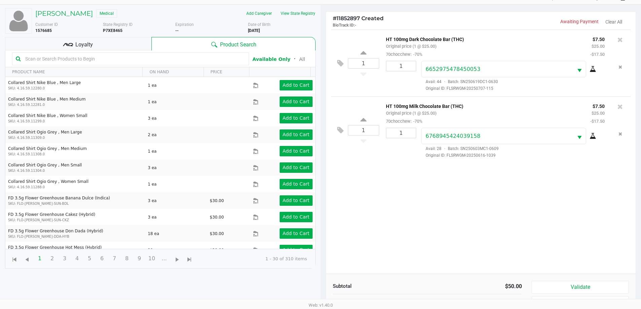
scroll to position [73, 0]
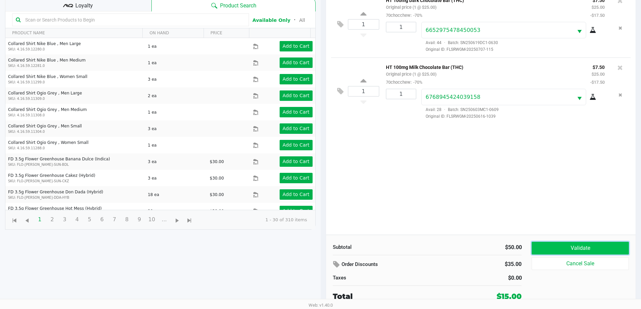
click at [549, 244] on button "Validate" at bounding box center [580, 248] width 97 height 13
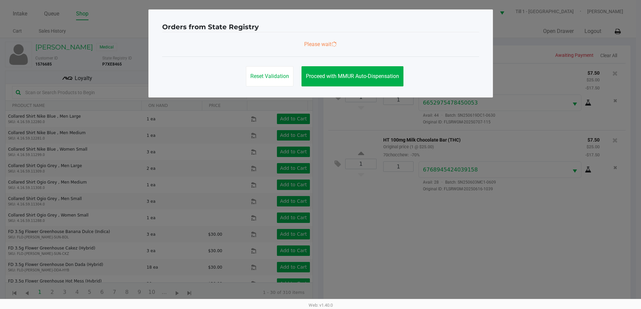
scroll to position [0, 0]
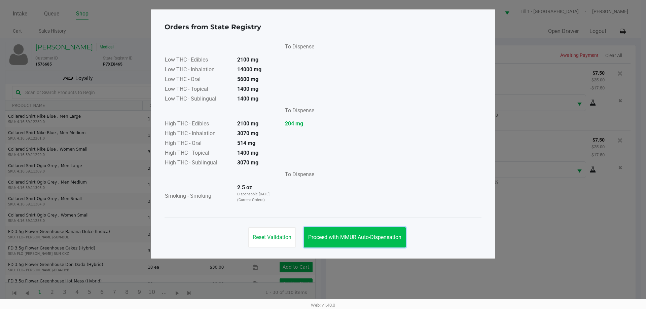
click at [387, 229] on button "Proceed with MMUR Auto-Dispensation" at bounding box center [355, 238] width 102 height 20
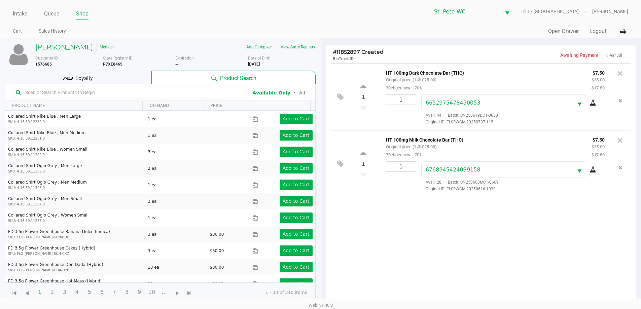
click at [402, 229] on button "Proceed with MMUR Auto-Dispensation" at bounding box center [353, 221] width 102 height 20
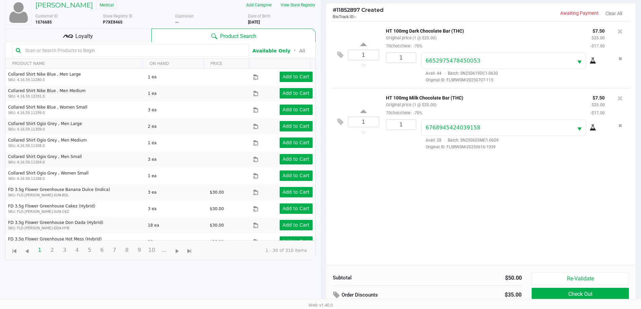
scroll to position [73, 0]
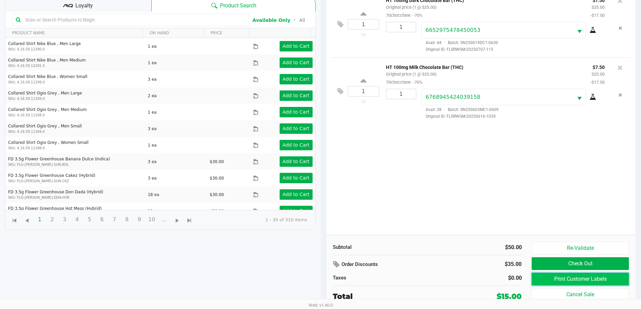
click at [536, 279] on button "Print Customer Labels" at bounding box center [580, 279] width 97 height 13
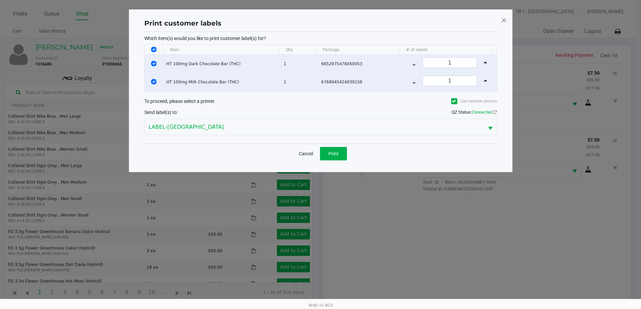
scroll to position [0, 0]
click at [342, 152] on button "Print" at bounding box center [335, 153] width 27 height 13
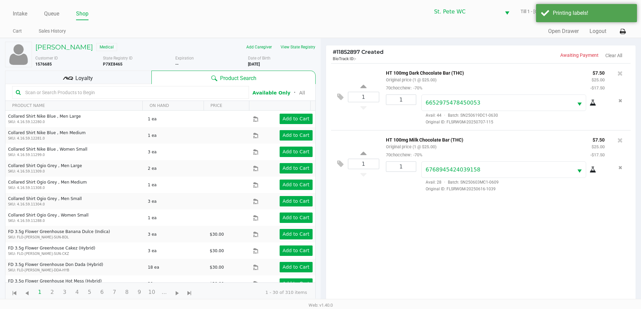
click at [120, 79] on div "Loyalty" at bounding box center [78, 77] width 146 height 13
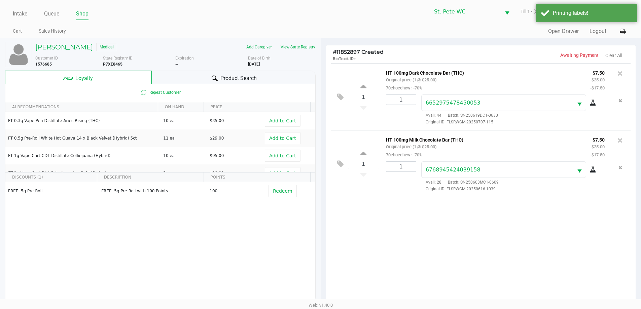
click at [362, 237] on div "1 HT 100mg Dark Chocolate Bar (THC) Original price (1 @ $25.00) 70chocchew: -70…" at bounding box center [481, 185] width 310 height 244
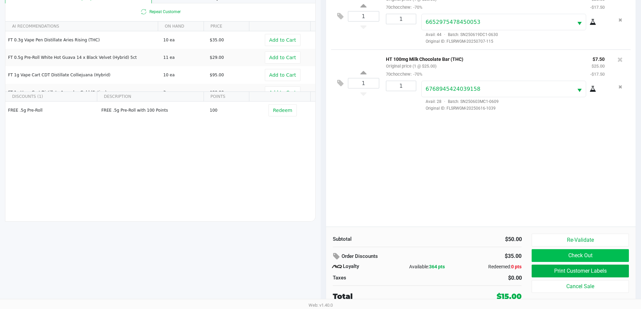
click at [605, 252] on button "Check Out" at bounding box center [580, 255] width 97 height 13
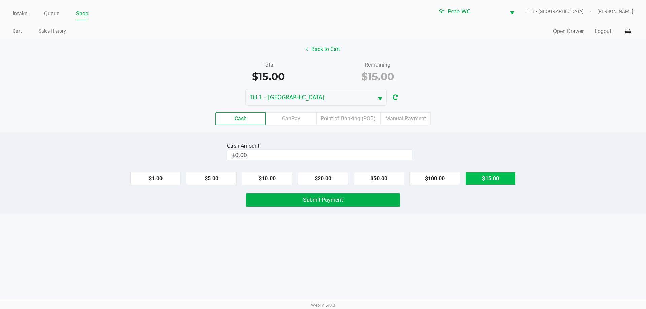
click at [501, 174] on button "$15.00" at bounding box center [491, 178] width 50 height 13
type input "$15.00"
click at [375, 205] on button "Submit Payment" at bounding box center [323, 200] width 154 height 13
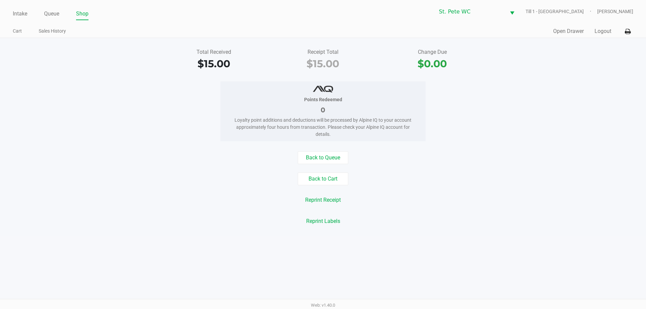
click at [70, 46] on div "Total Received $15.00 Receipt Total $15.00 Change Due $0.00 Points Redeemed 0 L…" at bounding box center [323, 137] width 646 height 198
click at [22, 12] on link "Intake" at bounding box center [20, 13] width 14 height 9
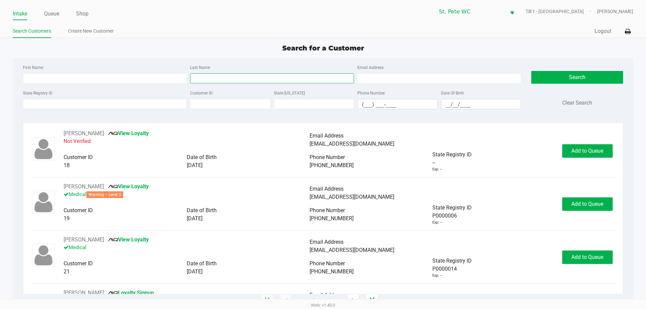
click at [229, 77] on input "Last Name" at bounding box center [272, 78] width 164 height 10
type input "seuling"
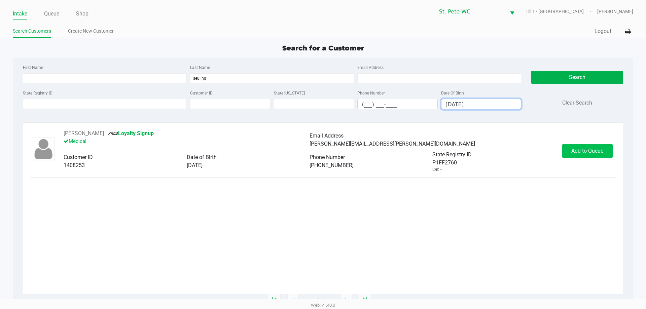
type input "03/13/1999"
click at [565, 149] on button "Add to Queue" at bounding box center [587, 150] width 50 height 13
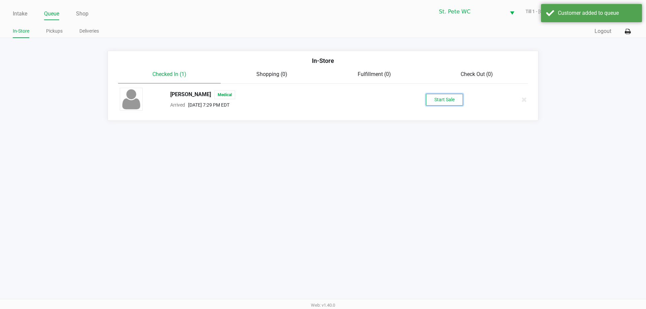
click at [440, 102] on button "Start Sale" at bounding box center [444, 100] width 37 height 12
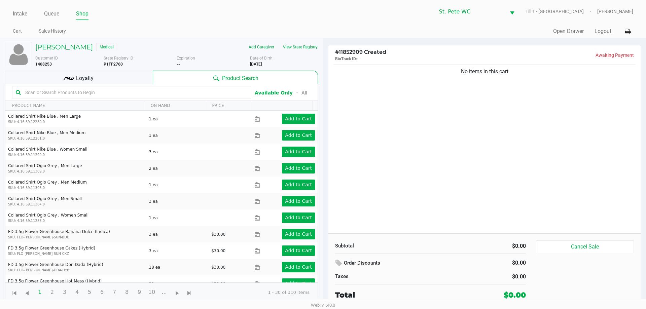
click at [63, 75] on div "Loyalty" at bounding box center [79, 77] width 148 height 13
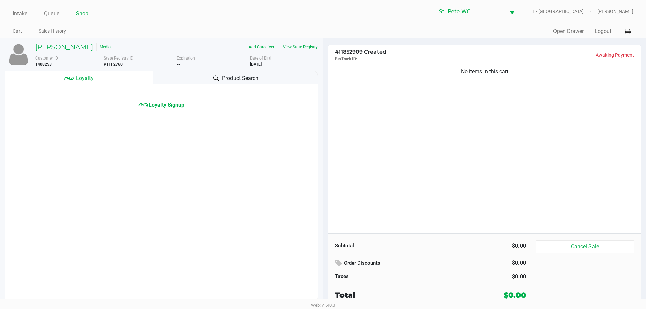
click at [162, 102] on span "Loyalty Signup" at bounding box center [167, 105] width 36 height 8
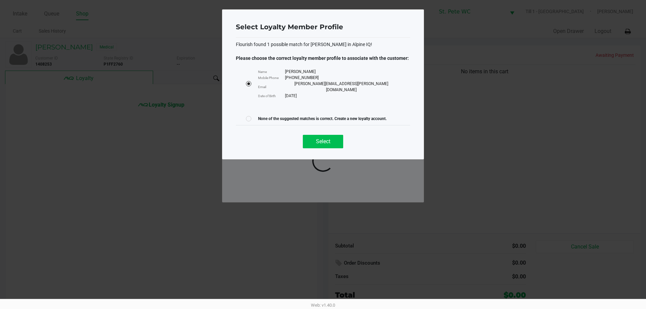
click at [323, 138] on span "Select" at bounding box center [323, 141] width 14 height 6
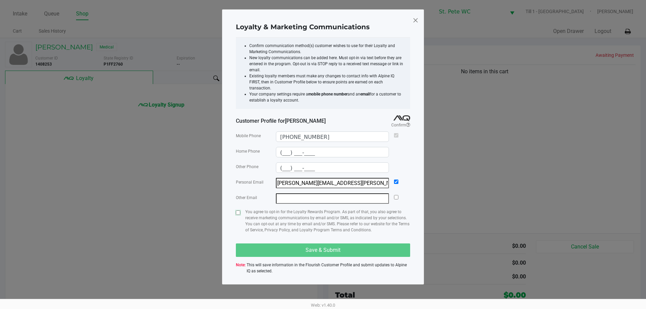
click at [238, 211] on input "checkbox" at bounding box center [238, 213] width 4 height 4
checkbox input "true"
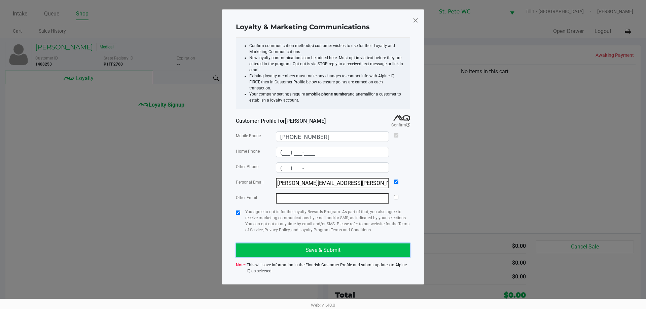
click at [254, 244] on button "Save & Submit" at bounding box center [323, 250] width 174 height 13
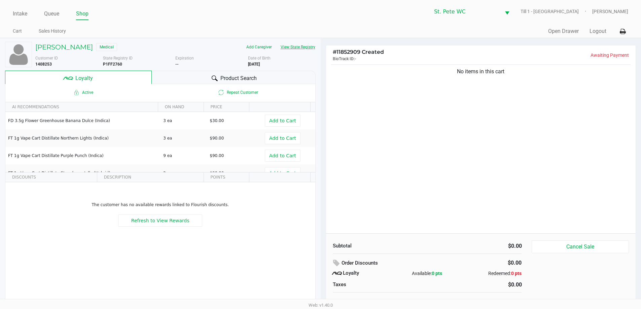
click at [294, 45] on button "View State Registry" at bounding box center [295, 47] width 39 height 11
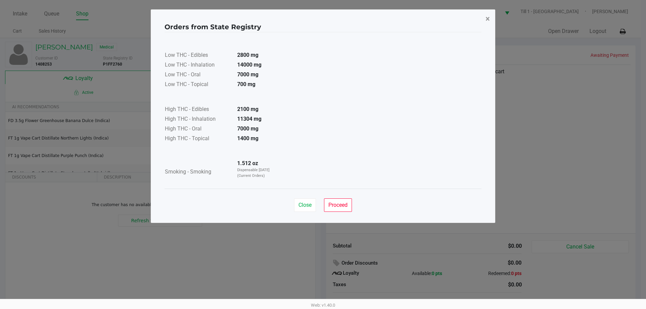
click at [483, 21] on button "×" at bounding box center [487, 18] width 15 height 19
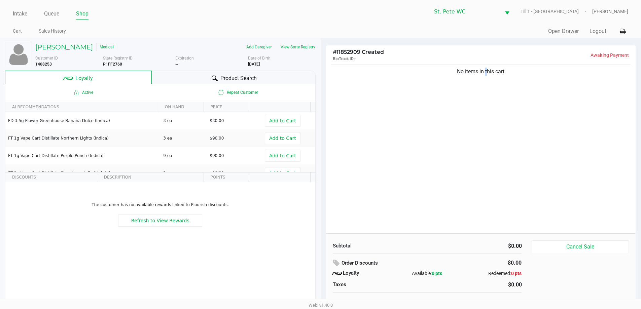
click at [484, 117] on div "No items in this cart" at bounding box center [481, 148] width 310 height 170
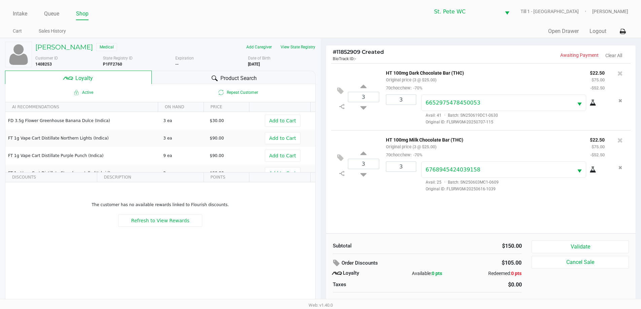
click at [611, 243] on button "Validate" at bounding box center [580, 247] width 97 height 13
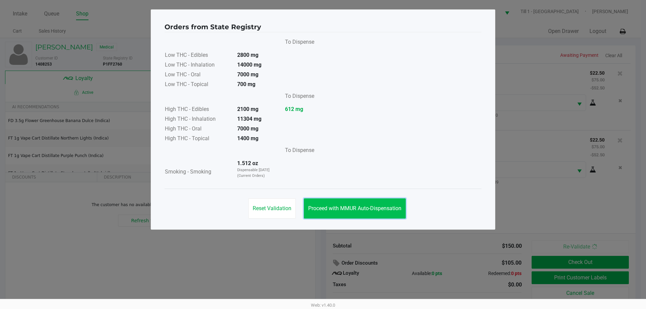
click at [385, 216] on button "Proceed with MMUR Auto-Dispensation" at bounding box center [355, 209] width 102 height 20
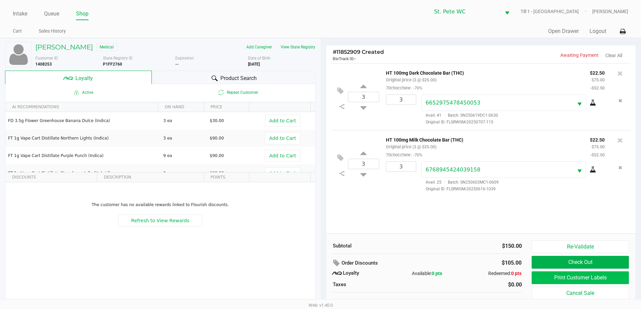
click at [602, 275] on button "Print Customer Labels" at bounding box center [580, 278] width 97 height 13
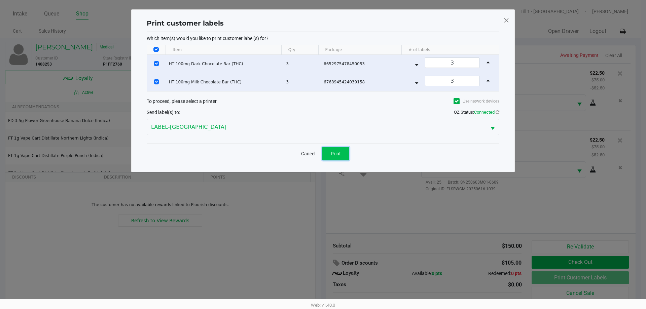
click at [342, 153] on button "Print" at bounding box center [335, 153] width 27 height 13
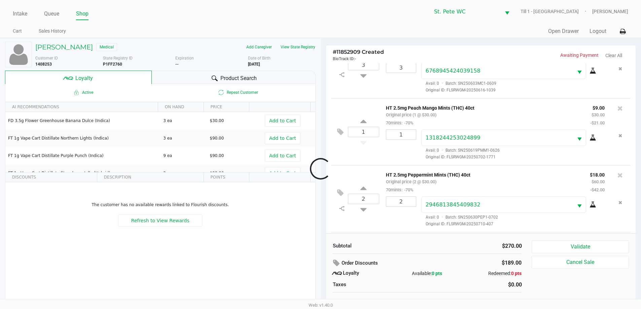
scroll to position [166, 0]
click at [601, 252] on button "Validate" at bounding box center [580, 247] width 97 height 13
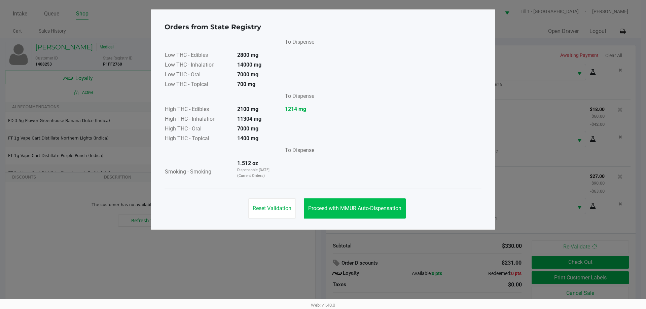
click at [376, 207] on span "Proceed with MMUR Auto-Dispensation" at bounding box center [354, 208] width 93 height 6
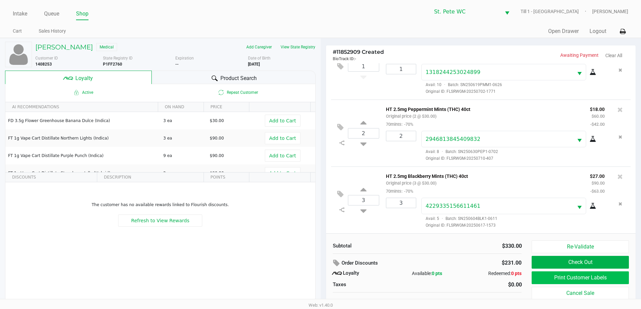
click at [611, 279] on button "Print Customer Labels" at bounding box center [580, 278] width 97 height 13
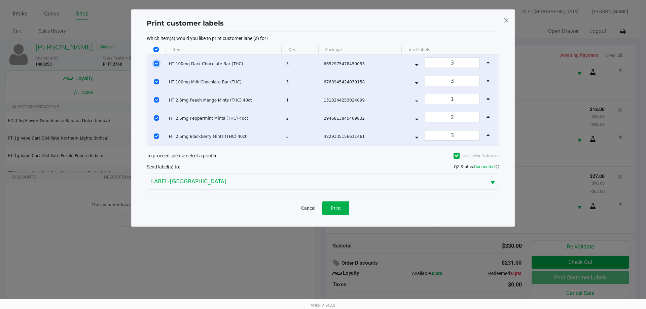
click at [158, 64] on input "Select Row" at bounding box center [156, 63] width 5 height 5
checkbox input "false"
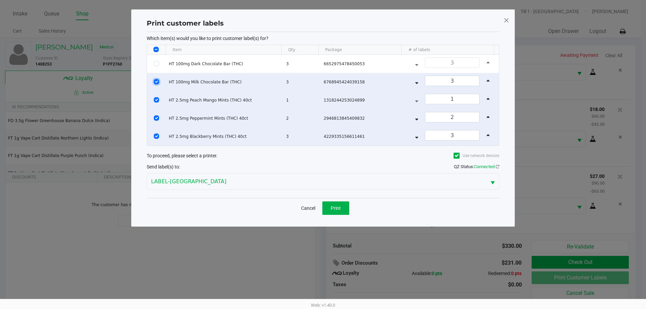
click at [158, 82] on input "Select Row" at bounding box center [156, 81] width 5 height 5
checkbox input "false"
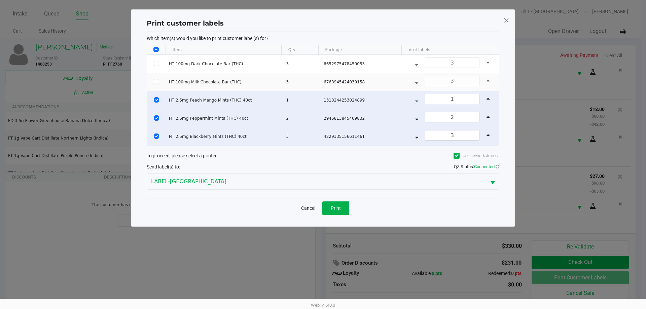
click at [333, 196] on div "Which item(s) would you like to print customer label(s) for? Item Qty Package #…" at bounding box center [323, 115] width 353 height 166
click at [336, 203] on button "Print" at bounding box center [335, 208] width 27 height 13
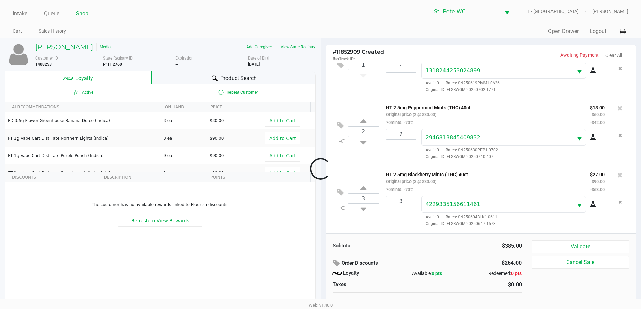
scroll to position [234, 0]
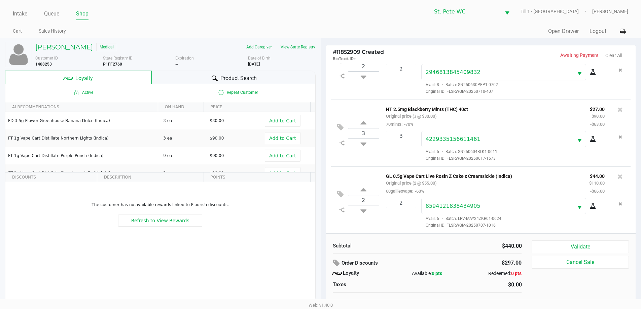
click at [163, 76] on div "Product Search" at bounding box center [234, 77] width 164 height 13
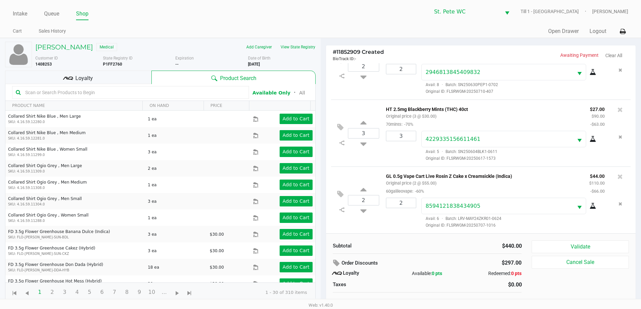
click at [118, 89] on input "text" at bounding box center [134, 93] width 223 height 10
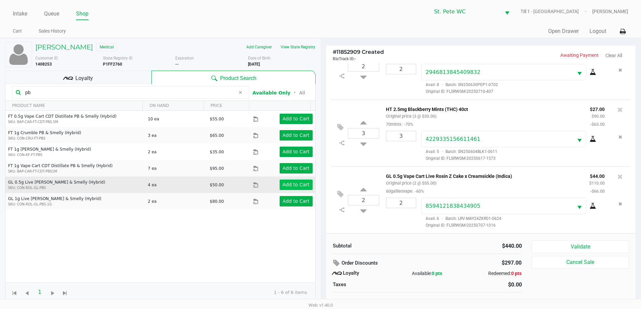
type input "pb"
click at [285, 188] on button "Add to Cart" at bounding box center [296, 185] width 33 height 10
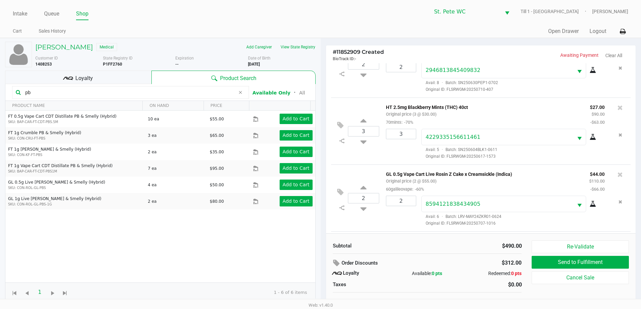
scroll to position [276, 0]
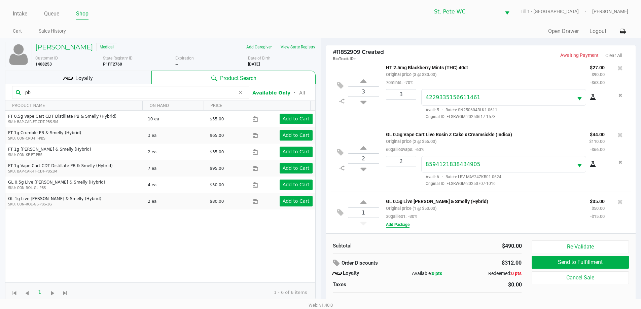
click at [404, 223] on button "Add Package" at bounding box center [398, 225] width 24 height 6
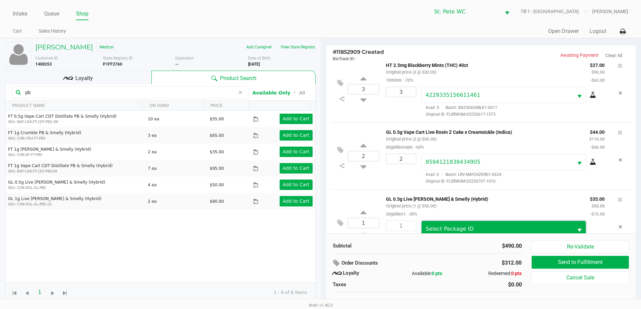
click at [451, 226] on span "Select Package ID" at bounding box center [498, 229] width 152 height 16
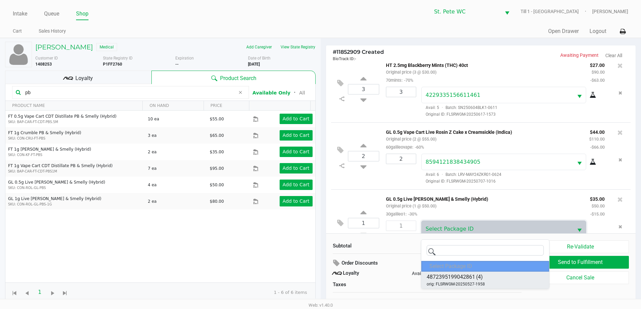
click at [497, 274] on li "4872395199042861 (4) orig: FLSRWGM-20250527-1958" at bounding box center [485, 280] width 128 height 17
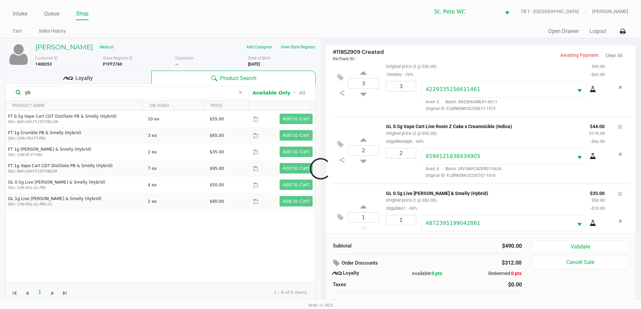
scroll to position [301, 0]
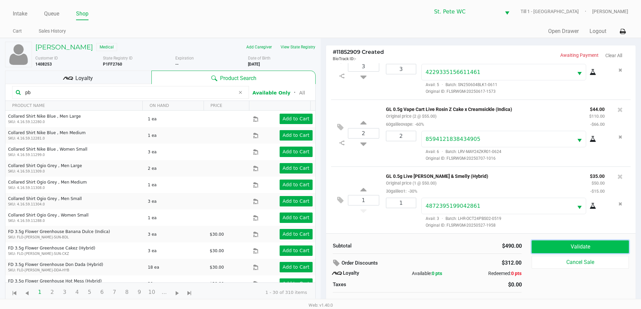
click at [573, 241] on button "Validate" at bounding box center [580, 247] width 97 height 13
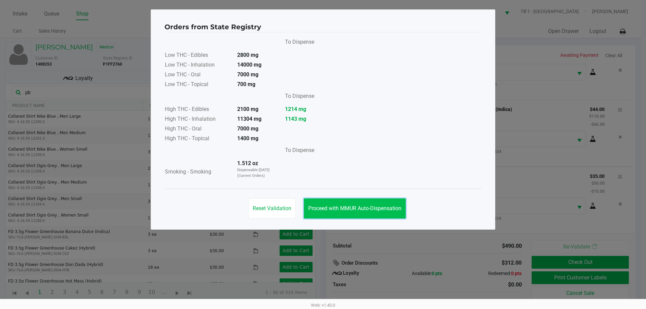
click at [401, 211] on span "Proceed with MMUR Auto-Dispensation" at bounding box center [354, 208] width 93 height 6
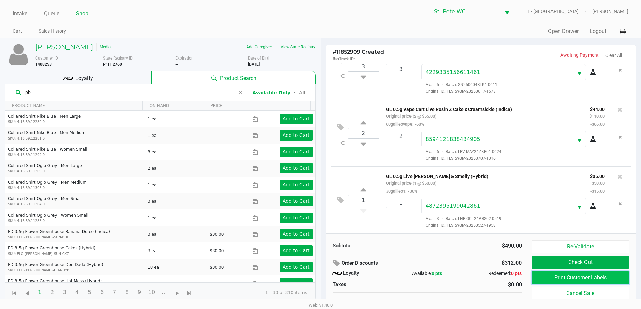
click at [539, 280] on button "Print Customer Labels" at bounding box center [580, 278] width 97 height 13
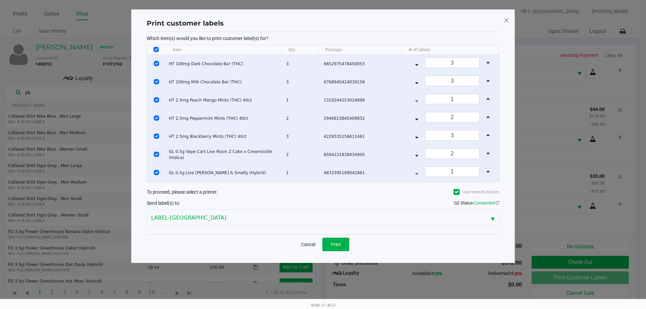
click at [154, 51] on input "Select All Rows" at bounding box center [155, 49] width 5 height 5
checkbox input "false"
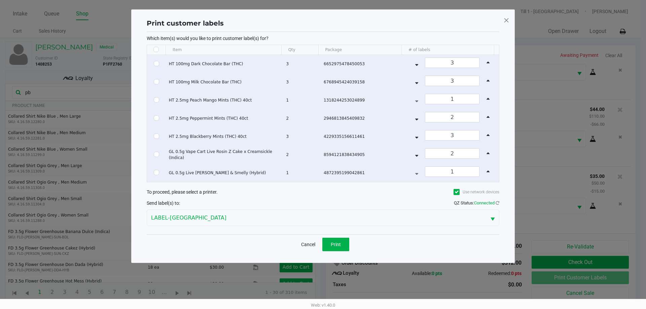
checkbox input "false"
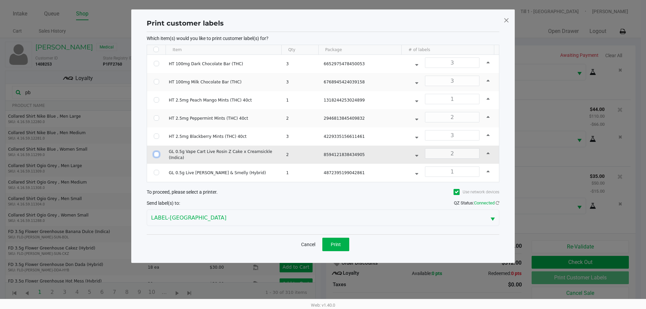
click at [157, 155] on input "Select Row" at bounding box center [156, 154] width 5 height 5
checkbox input "true"
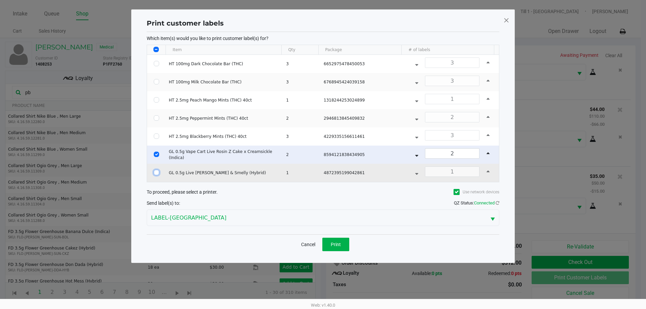
click at [155, 170] on input "Select Row" at bounding box center [156, 172] width 5 height 5
checkbox input "true"
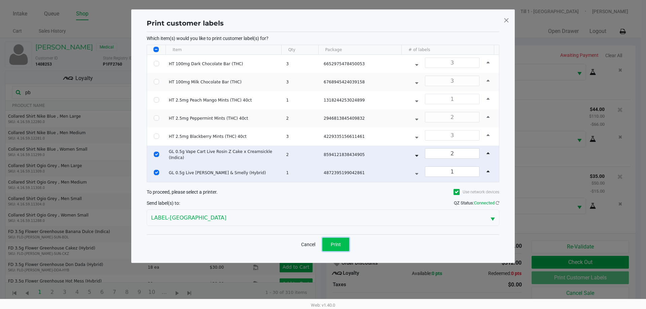
click at [335, 242] on span "Print" at bounding box center [336, 244] width 10 height 5
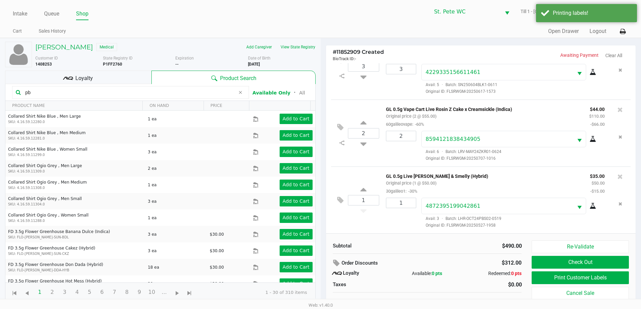
click at [75, 84] on kendo-grid-toolbar "pb Available Only ᛫ All" at bounding box center [160, 92] width 310 height 17
click at [79, 77] on span "Loyalty" at bounding box center [84, 78] width 18 height 8
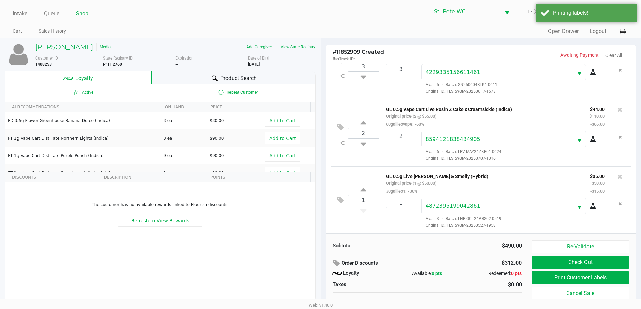
click at [408, 256] on div "Subtotal $490.00 Order Discounts $312.00 Loyalty Available: 0 pts Redeemed: 0 p…" at bounding box center [427, 275] width 199 height 68
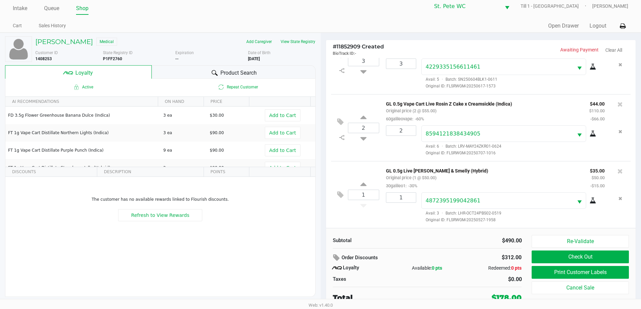
scroll to position [7, 0]
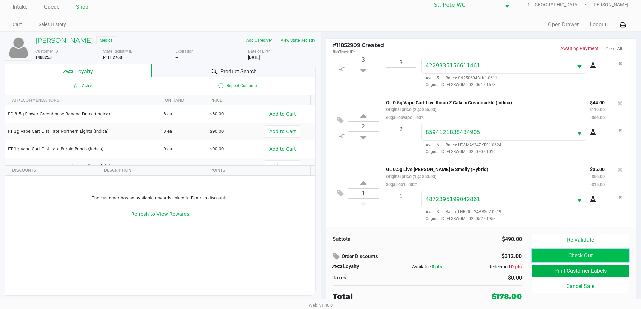
click at [560, 257] on button "Check Out" at bounding box center [580, 255] width 97 height 13
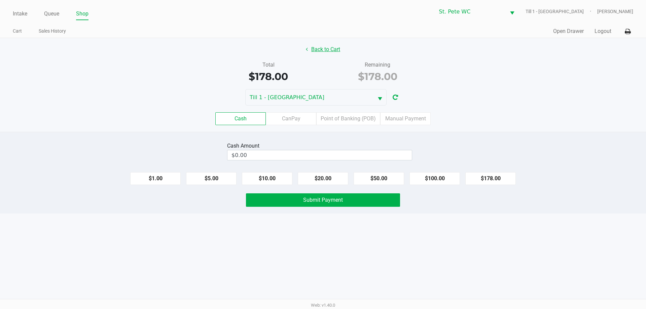
click at [316, 53] on button "Back to Cart" at bounding box center [323, 49] width 43 height 13
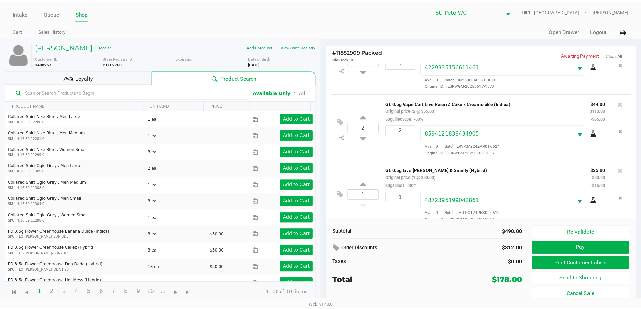
scroll to position [315, 0]
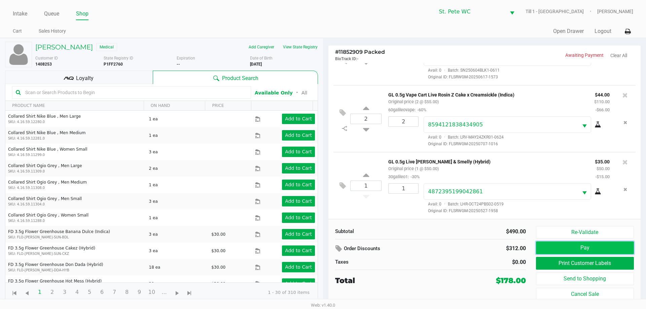
click at [563, 249] on button "Pay" at bounding box center [585, 248] width 98 height 13
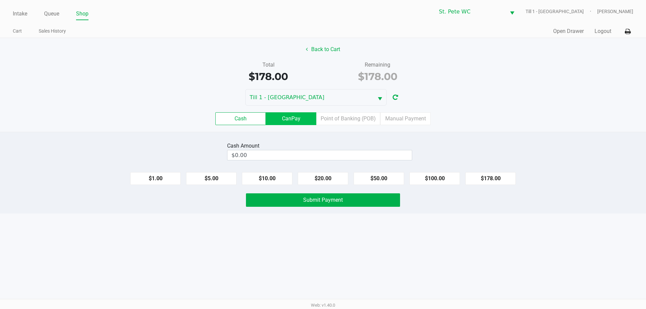
click at [296, 115] on label "CanPay" at bounding box center [291, 118] width 50 height 13
click at [0, 0] on 2 "CanPay" at bounding box center [0, 0] width 0 height 0
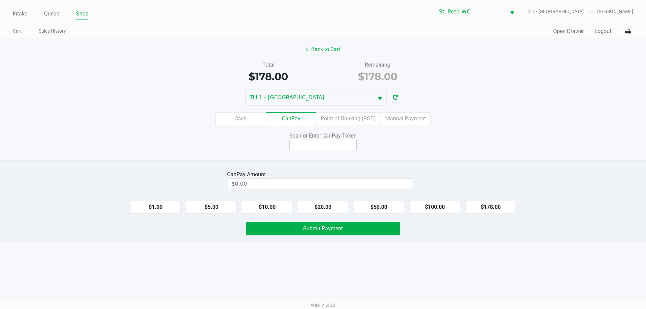
click at [482, 203] on button "$178.00" at bounding box center [491, 207] width 50 height 13
type input "$178.00"
click at [326, 143] on input at bounding box center [322, 145] width 67 height 10
type input "Q9546989Q"
click at [272, 234] on button "Submit Payment" at bounding box center [323, 228] width 154 height 13
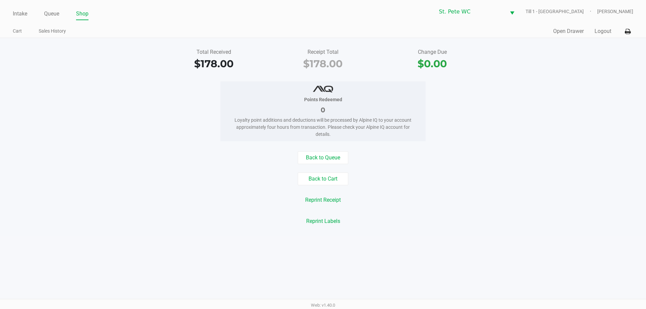
click at [329, 199] on button "Reprint Receipt" at bounding box center [323, 200] width 44 height 13
click at [50, 16] on link "Queue" at bounding box center [51, 13] width 15 height 9
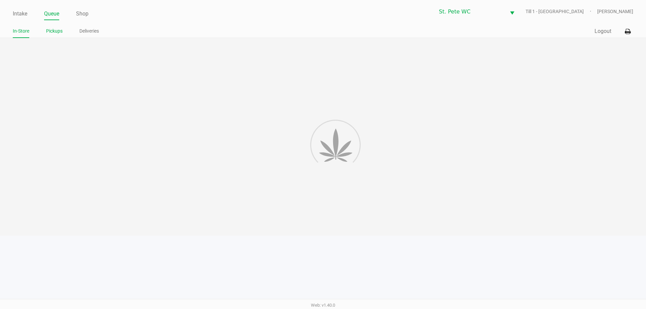
click at [54, 31] on link "Pickups" at bounding box center [54, 31] width 16 height 8
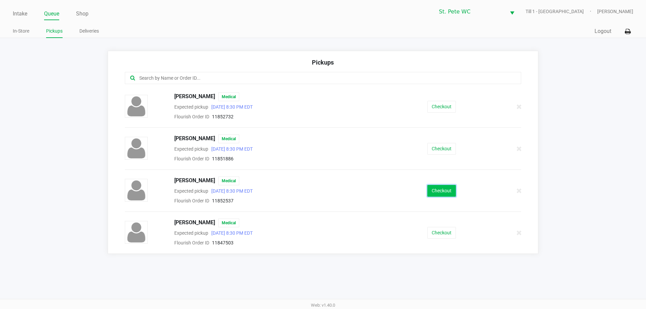
click at [438, 191] on button "Checkout" at bounding box center [441, 191] width 29 height 12
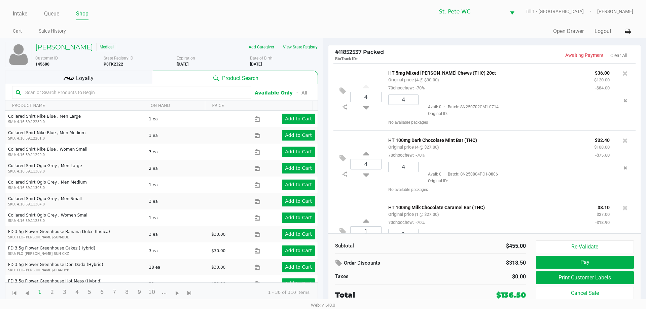
click at [119, 81] on div "Loyalty" at bounding box center [79, 77] width 148 height 13
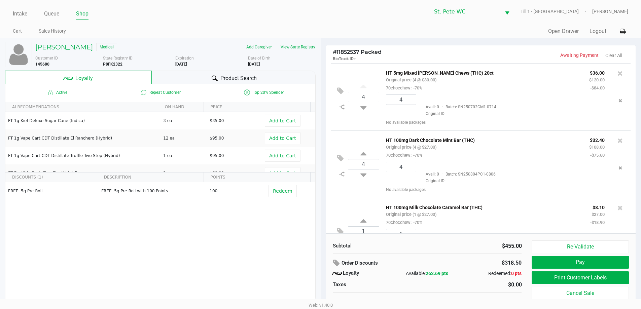
click at [400, 248] on div "Subtotal" at bounding box center [378, 246] width 90 height 8
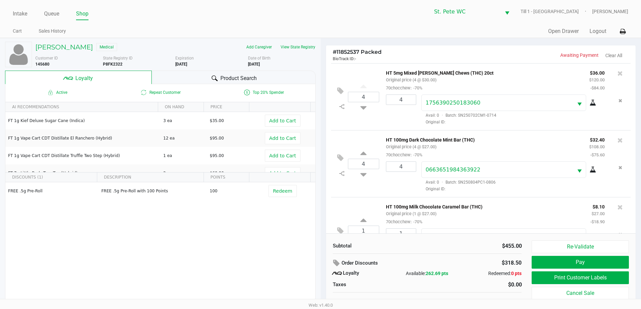
click at [407, 47] on div "# 11852537 Packed BioTrack ID: - Awaiting Payment Clear All" at bounding box center [481, 54] width 310 height 18
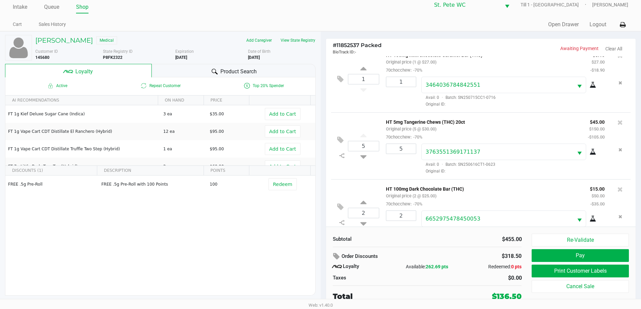
scroll to position [166, 0]
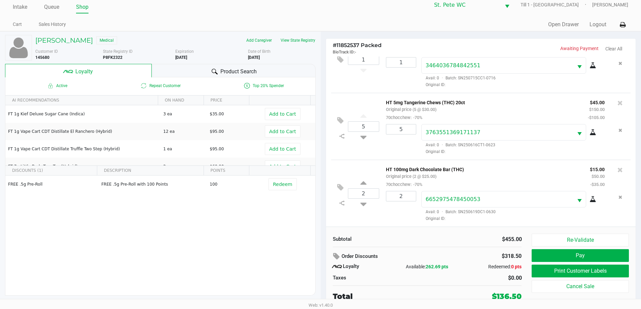
click at [20, 7] on link "Intake" at bounding box center [20, 6] width 14 height 9
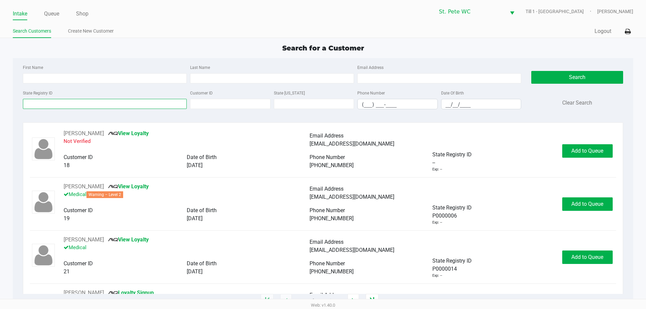
click at [112, 104] on input "State Registry ID" at bounding box center [105, 104] width 164 height 10
click at [206, 66] on label "Last Name" at bounding box center [200, 68] width 20 height 6
click at [206, 73] on input "Last Name" at bounding box center [272, 78] width 164 height 10
type input "oliver"
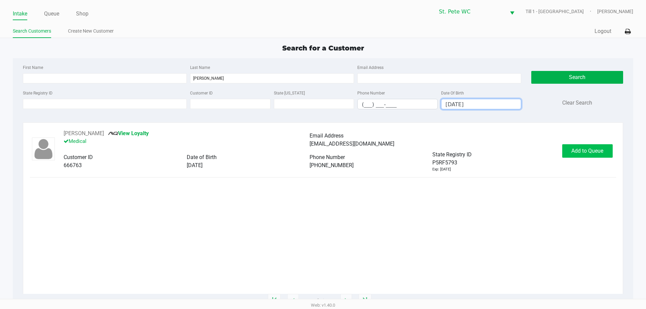
type input "08/26/1993"
click at [570, 152] on button "Add to Queue" at bounding box center [587, 150] width 50 height 13
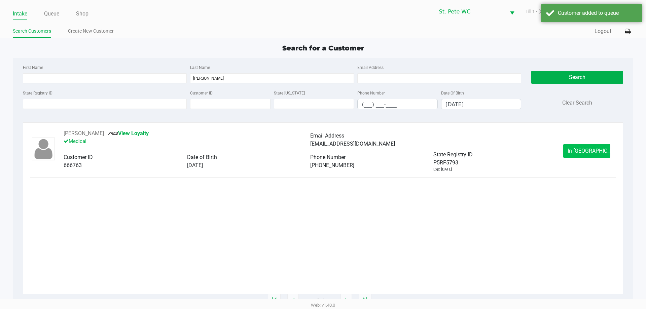
click at [573, 153] on button "In Queue" at bounding box center [586, 150] width 47 height 13
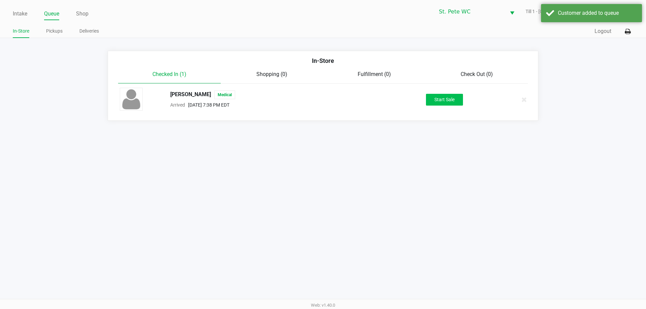
click at [446, 102] on button "Start Sale" at bounding box center [444, 100] width 37 height 12
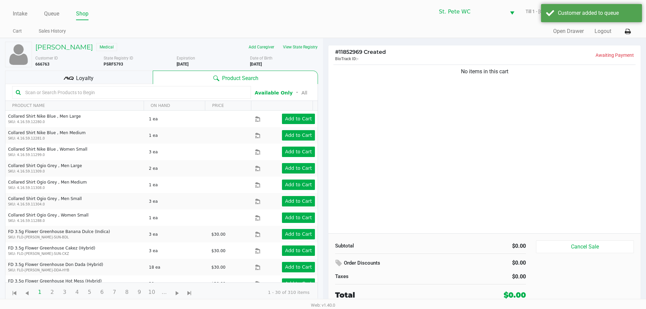
click at [292, 46] on button "View State Registry" at bounding box center [298, 47] width 39 height 11
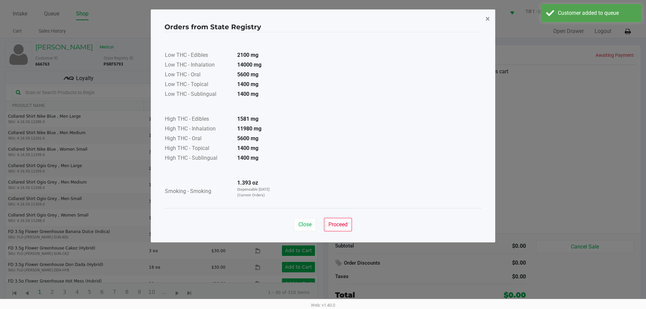
click at [481, 25] on button "×" at bounding box center [487, 18] width 15 height 19
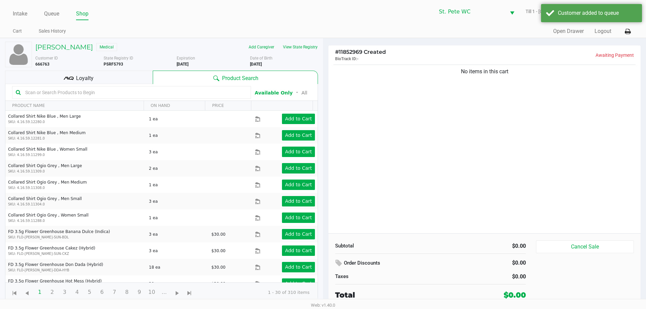
click at [476, 118] on div "Low THC - Edibles 2100 mg Low THC - Inhalation 14000 mg Low THC - Oral 5600 mg …" at bounding box center [323, 103] width 317 height 169
click at [66, 78] on icon at bounding box center [69, 78] width 10 height 10
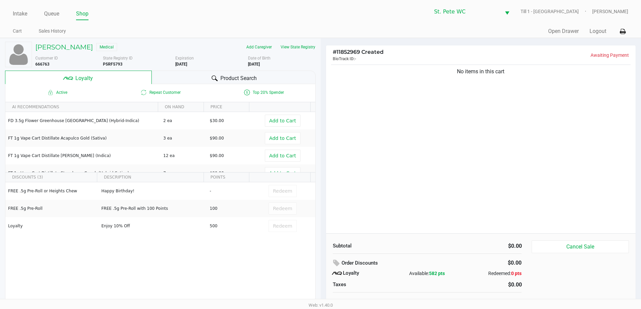
click at [394, 154] on div "No items in this cart" at bounding box center [481, 148] width 310 height 170
click at [392, 154] on div "No items in this cart" at bounding box center [481, 148] width 310 height 170
click at [540, 191] on div "No items in this cart" at bounding box center [481, 148] width 310 height 170
click at [538, 192] on div "No items in this cart" at bounding box center [481, 148] width 310 height 170
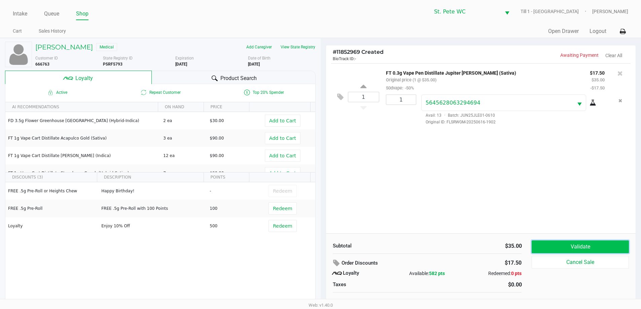
click at [600, 247] on button "Validate" at bounding box center [580, 247] width 97 height 13
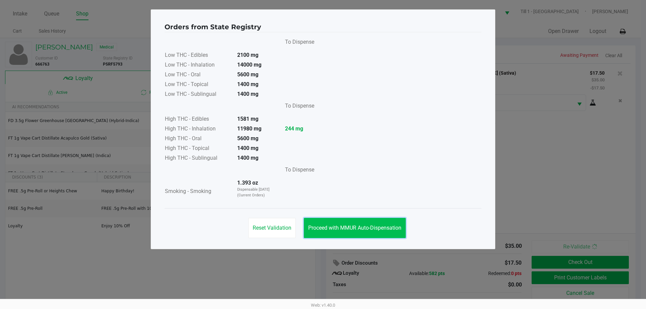
click at [358, 227] on span "Proceed with MMUR Auto-Dispensation" at bounding box center [354, 228] width 93 height 6
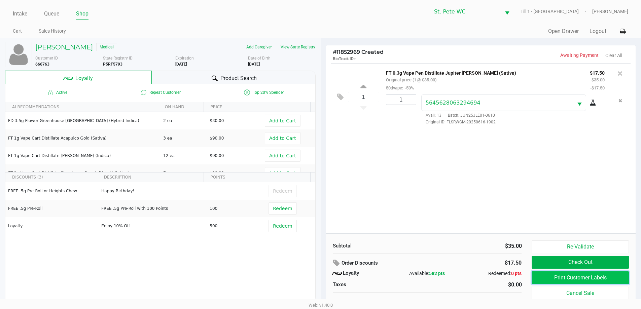
click at [602, 273] on button "Print Customer Labels" at bounding box center [580, 278] width 97 height 13
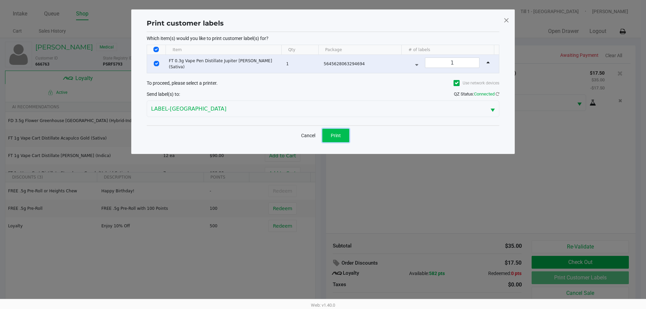
click at [338, 138] on span "Print" at bounding box center [336, 135] width 10 height 5
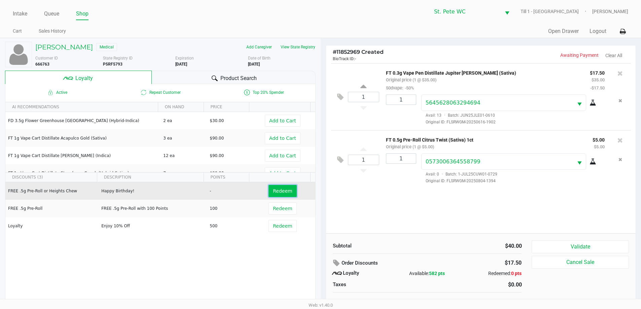
click at [283, 195] on button "Redeem" at bounding box center [283, 191] width 28 height 12
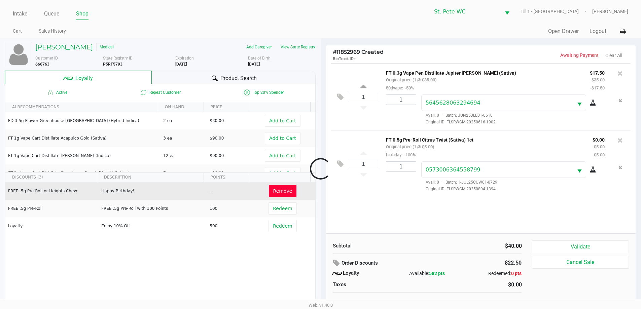
click at [618, 244] on div at bounding box center [320, 169] width 641 height 195
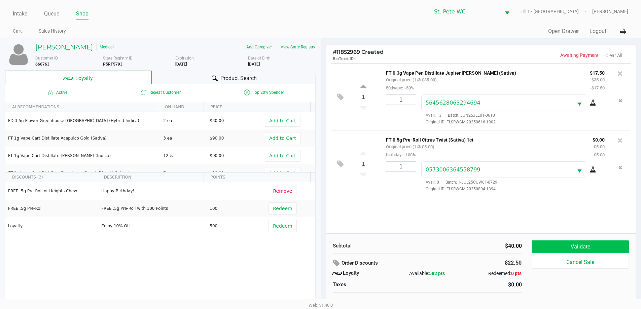
click at [593, 248] on button "Validate" at bounding box center [580, 247] width 97 height 13
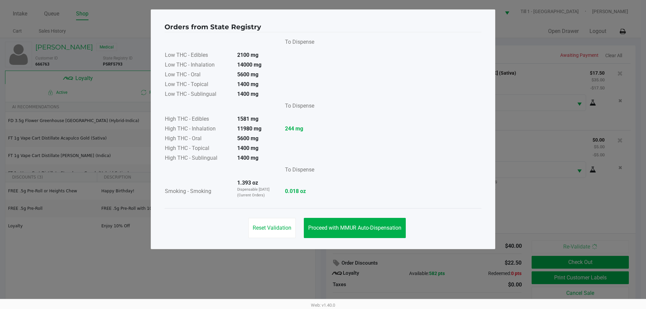
click at [381, 211] on div "Reset Validation Proceed with MMUR Auto-Dispensation" at bounding box center [323, 225] width 317 height 34
click at [381, 228] on span "Proceed with MMUR Auto-Dispensation" at bounding box center [354, 228] width 93 height 6
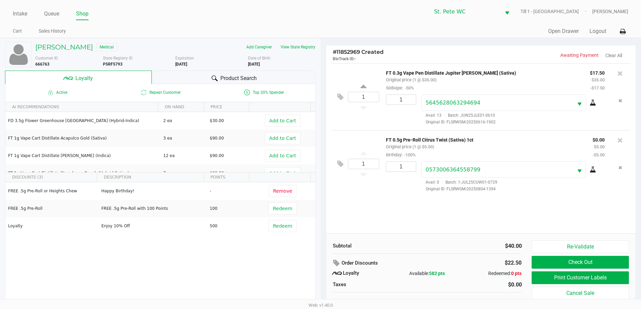
scroll to position [7, 0]
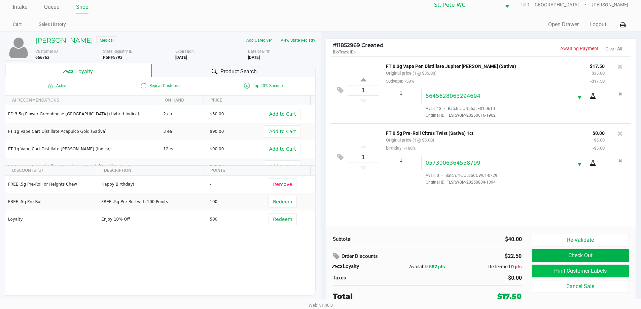
click at [600, 273] on button "Print Customer Labels" at bounding box center [580, 271] width 97 height 13
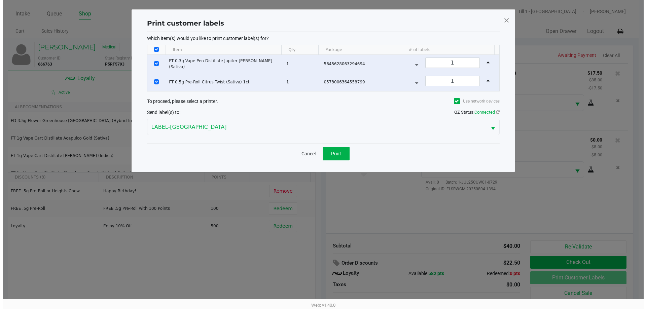
scroll to position [0, 0]
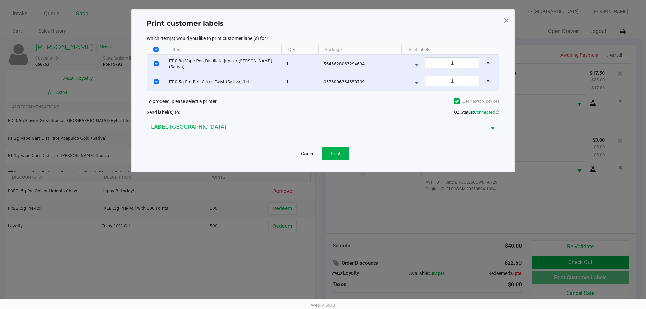
click at [156, 64] on input "Select Row" at bounding box center [156, 63] width 5 height 5
checkbox input "false"
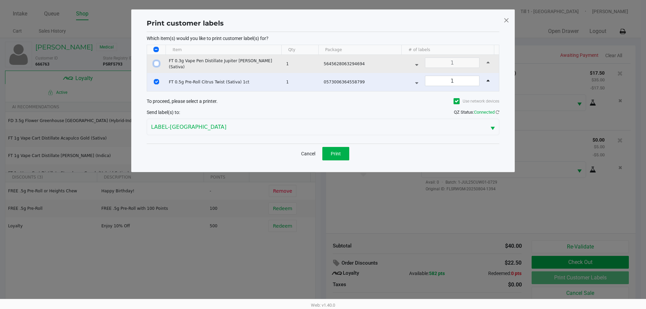
checkbox input "false"
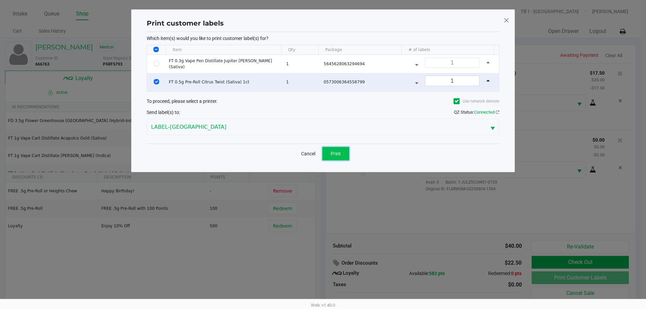
click at [336, 159] on button "Print" at bounding box center [335, 153] width 27 height 13
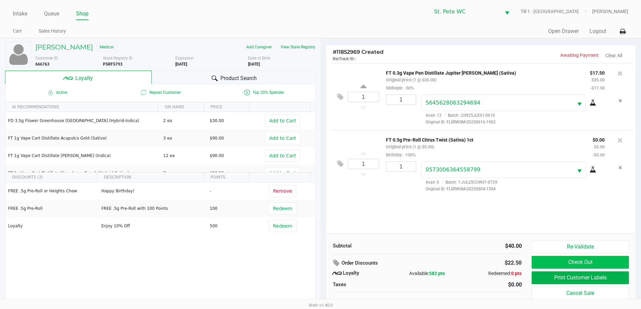
click at [612, 262] on button "Check Out" at bounding box center [580, 262] width 97 height 13
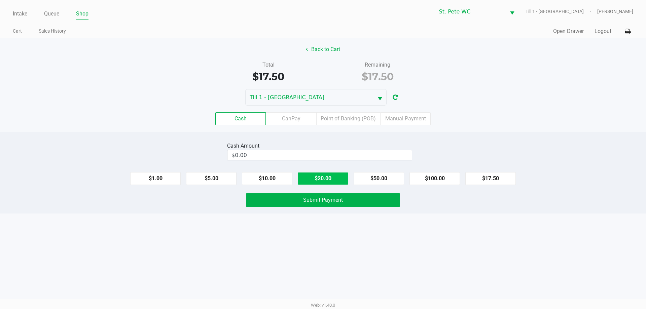
click at [316, 173] on button "$20.00" at bounding box center [323, 178] width 50 height 13
type input "$20.00"
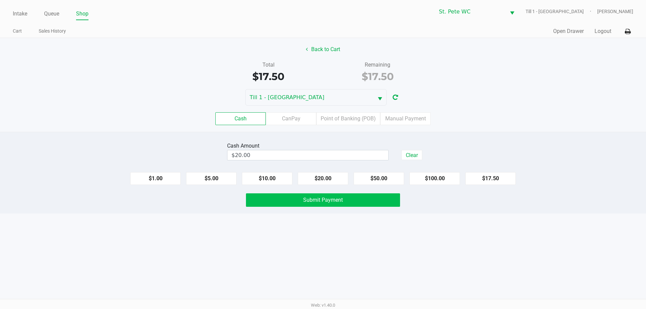
click at [314, 199] on span "Submit Payment" at bounding box center [323, 200] width 40 height 6
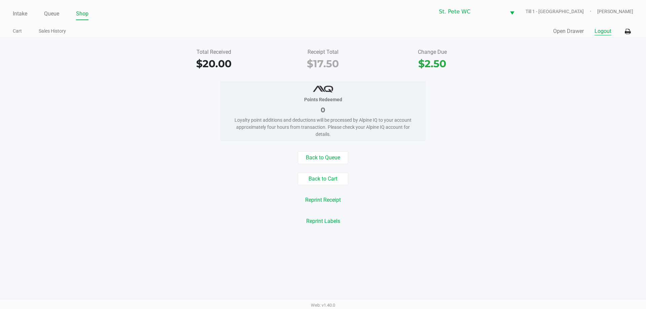
click at [606, 31] on button "Logout" at bounding box center [603, 31] width 17 height 8
click at [598, 77] on div "Total Received $20.00 Receipt Total $17.50 Change Due $2.50 Points Redeemed 0 L…" at bounding box center [323, 137] width 646 height 198
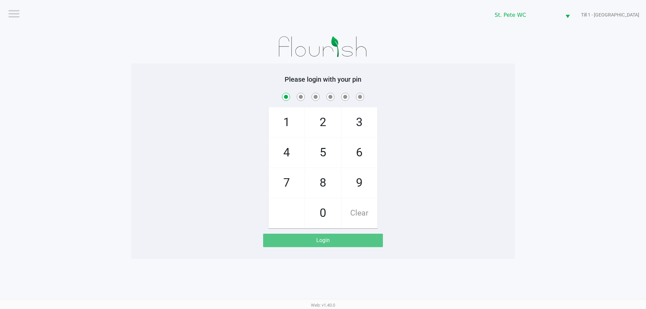
checkbox input "true"
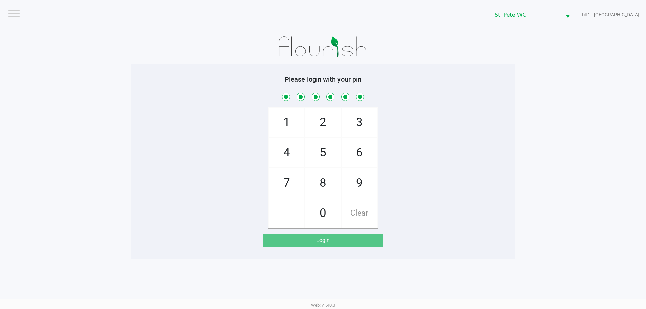
checkbox input "true"
